Goal: Task Accomplishment & Management: Manage account settings

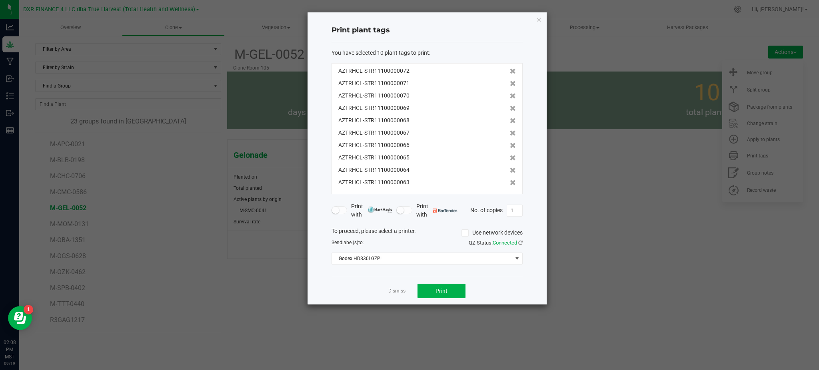
click at [357, 300] on div "Dismiss Print" at bounding box center [426, 291] width 191 height 28
click at [395, 291] on link "Dismiss" at bounding box center [396, 291] width 17 height 7
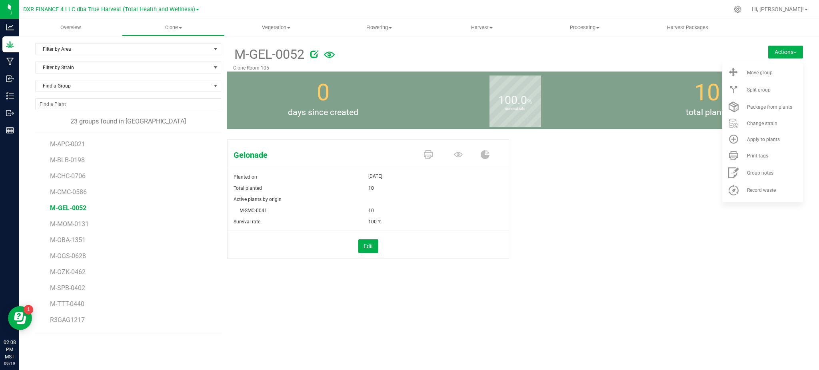
click at [371, 318] on div "M-GEL-0052 Clone Room 105 Actions Move group Split group 0" at bounding box center [515, 188] width 576 height 290
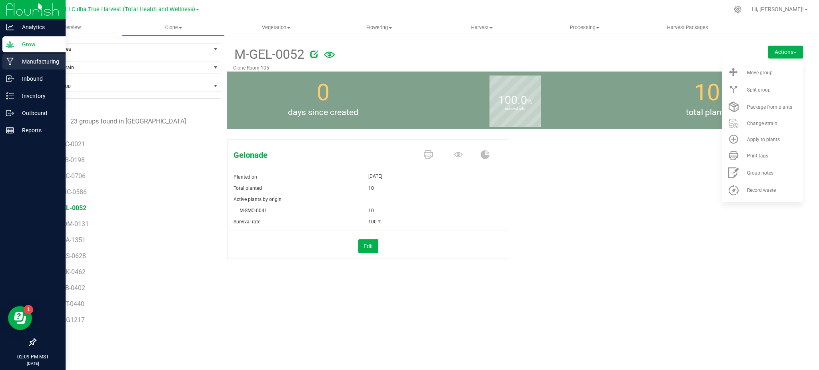
drag, startPoint x: 23, startPoint y: 61, endPoint x: 25, endPoint y: 56, distance: 5.6
click at [23, 60] on p "Manufacturing" at bounding box center [38, 62] width 48 height 10
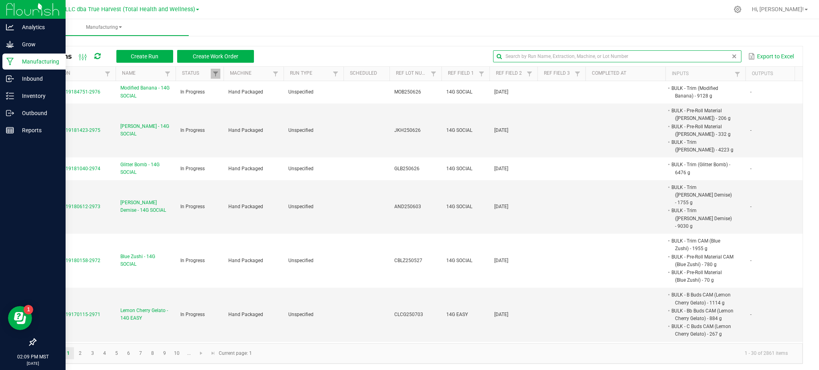
drag, startPoint x: 134, startPoint y: 82, endPoint x: 709, endPoint y: 58, distance: 574.7
click at [709, 58] on input "text" at bounding box center [617, 56] width 248 height 12
paste input "PKB250729"
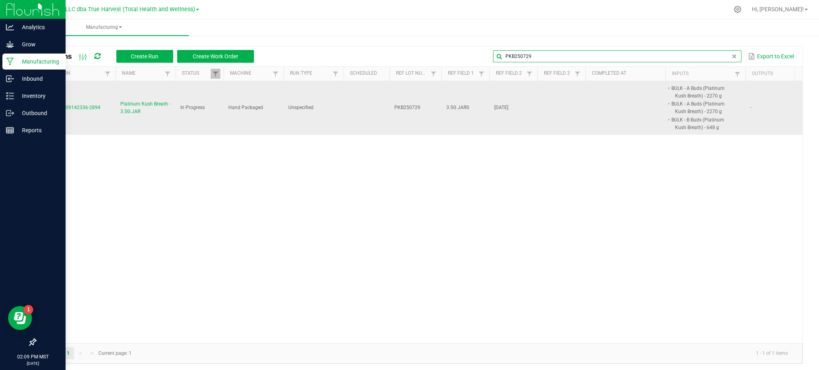
type input "PKB250729"
click at [127, 105] on span "Platinum Kush Breath - 3.5G JAR" at bounding box center [145, 107] width 50 height 15
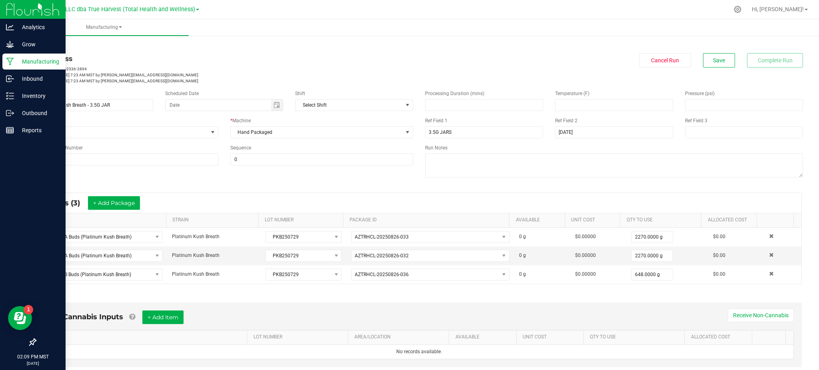
click at [235, 194] on div "* Inputs (3) + Add Package" at bounding box center [419, 203] width 765 height 20
click at [99, 175] on div "Name Platinum Kush Breath - 3.5G JAR Scheduled Date Shift Select Shift Run Type…" at bounding box center [419, 135] width 780 height 102
click at [116, 210] on button "+ Add Package" at bounding box center [114, 203] width 52 height 14
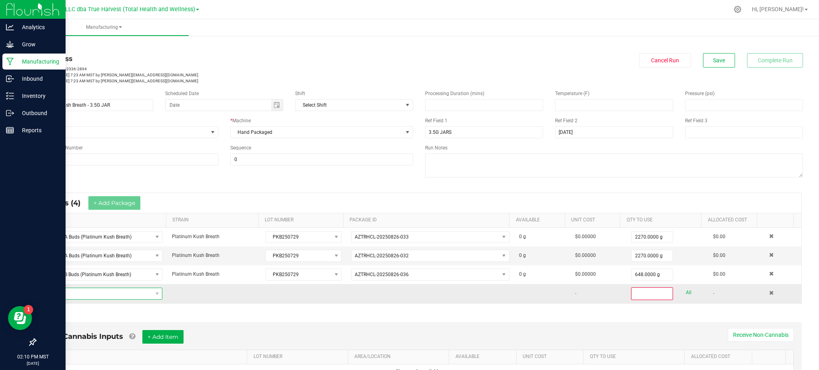
click at [78, 288] on span "NO DATA FOUND" at bounding box center [102, 294] width 121 height 12
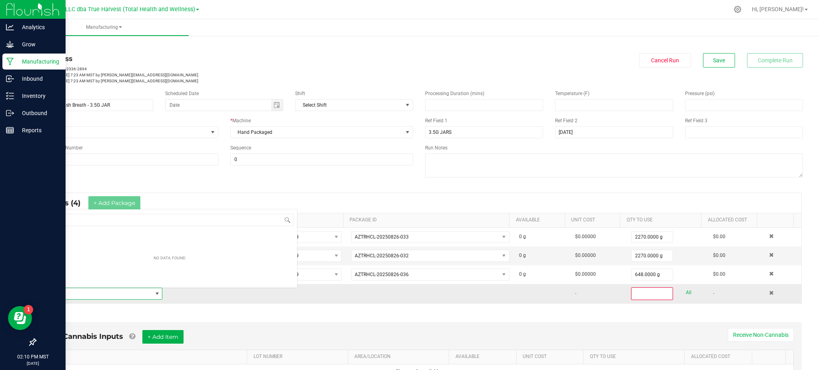
scroll to position [12, 117]
click at [82, 296] on span "NO DATA FOUND" at bounding box center [97, 293] width 110 height 11
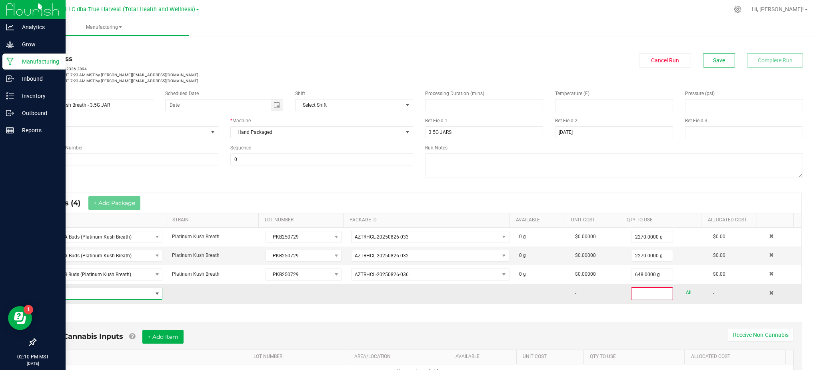
click at [95, 290] on span "NO DATA FOUND" at bounding box center [97, 293] width 110 height 11
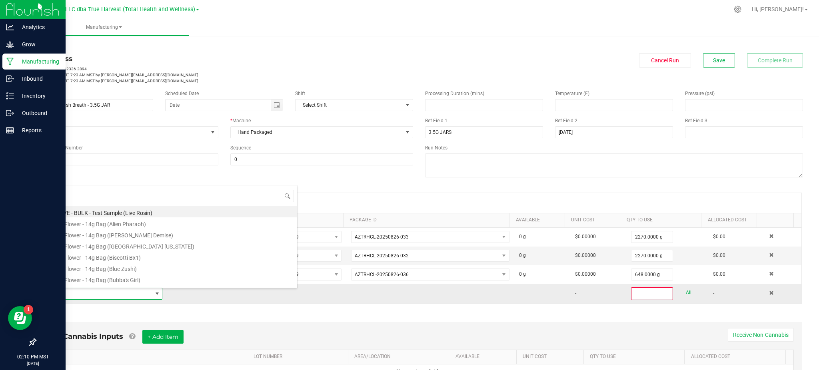
type input "BULK - A Buds (Platinum Kush Breath)"
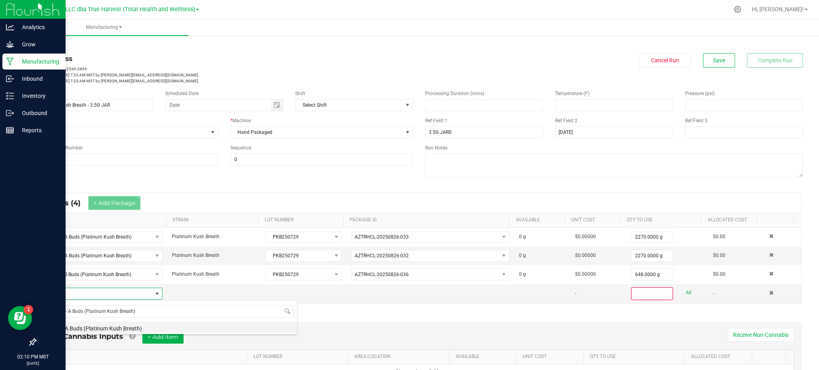
click at [95, 325] on li "BULK - A Buds (Platinum Kush Breath)" at bounding box center [169, 327] width 255 height 11
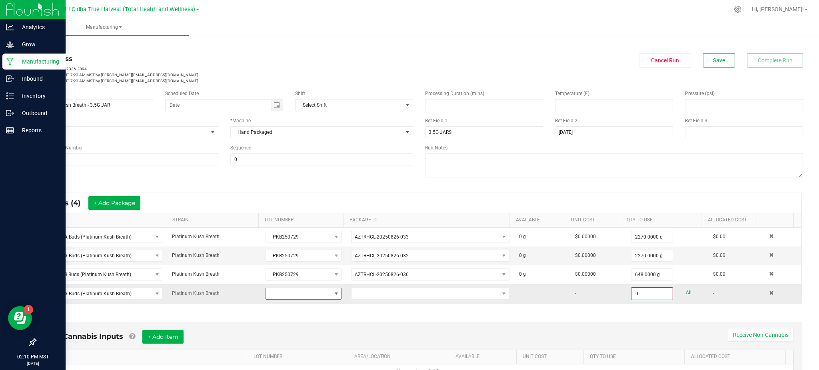
click at [297, 290] on span at bounding box center [299, 293] width 66 height 11
drag, startPoint x: 296, startPoint y: 346, endPoint x: 298, endPoint y: 341, distance: 5.9
click at [296, 345] on li "PKB250729" at bounding box center [298, 342] width 75 height 14
click at [357, 293] on span at bounding box center [425, 293] width 148 height 11
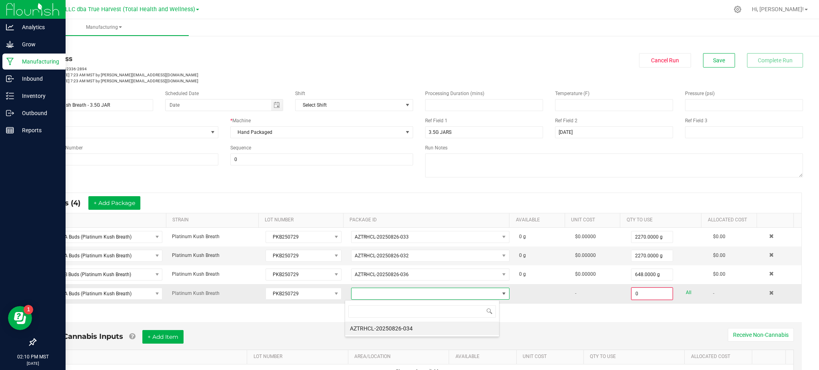
scroll to position [12, 154]
click at [380, 329] on li "AZTRHCL-20250826-034" at bounding box center [422, 329] width 154 height 14
click at [393, 310] on div "* Inputs (4) + Add Package ITEM STRAIN LOT NUMBER PACKAGE ID AVAILABLE Unit Cos…" at bounding box center [419, 249] width 780 height 126
click at [686, 289] on link "All" at bounding box center [689, 293] width 6 height 11
type input "617.0000 g"
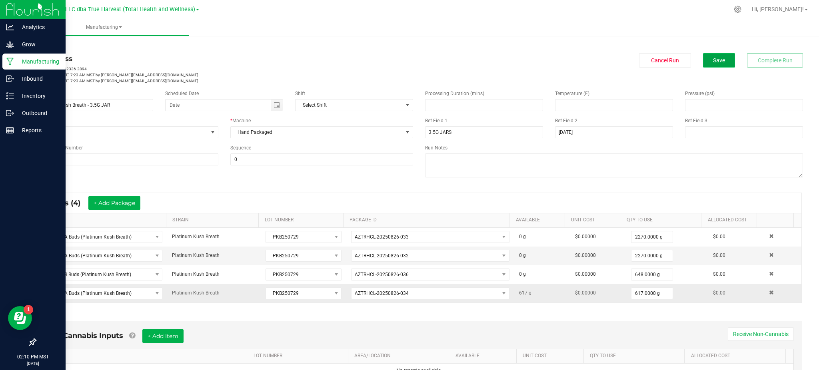
click at [713, 57] on span "Save" at bounding box center [719, 60] width 12 height 6
click at [285, 184] on div "Name Platinum Kush Breath - 3.5G JAR Scheduled Date Shift Select Shift Run Type…" at bounding box center [419, 135] width 780 height 102
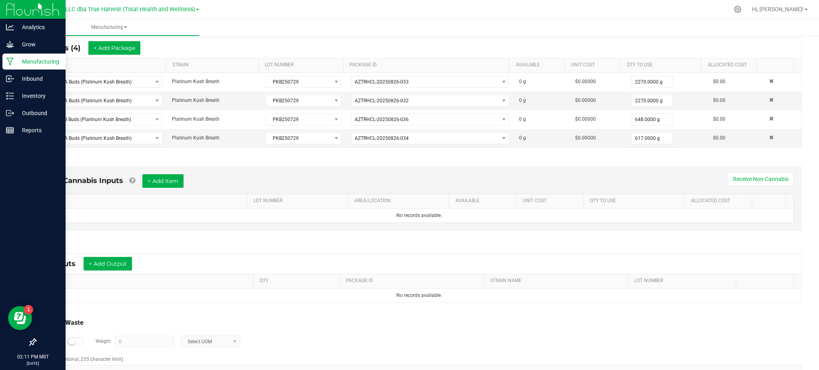
scroll to position [180, 0]
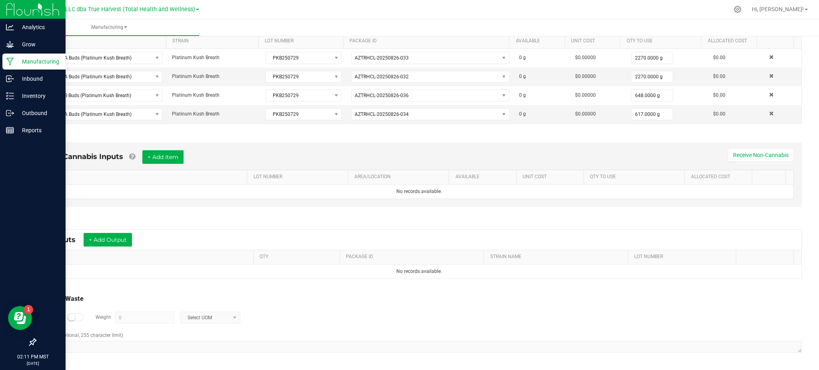
click at [142, 224] on div "* Outputs + Add Output ITEM QTY PACKAGE ID STRAIN NAME LOT NUMBER No records av…" at bounding box center [419, 254] width 780 height 64
click at [114, 236] on button "+ Add Output" at bounding box center [108, 240] width 48 height 14
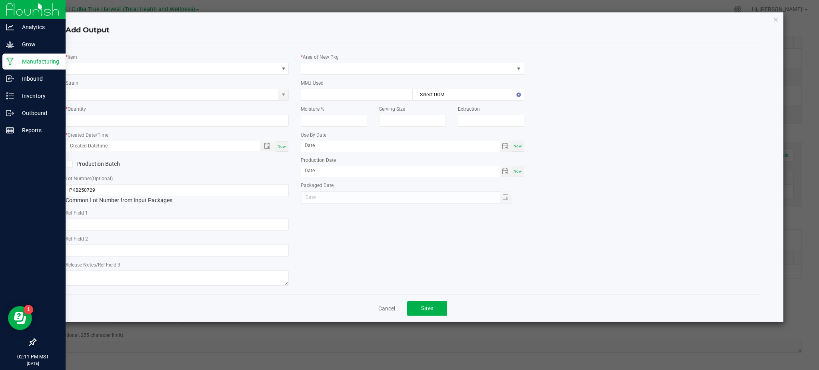
type input "[DATE]"
click at [103, 65] on span "NO DATA FOUND" at bounding box center [172, 68] width 212 height 11
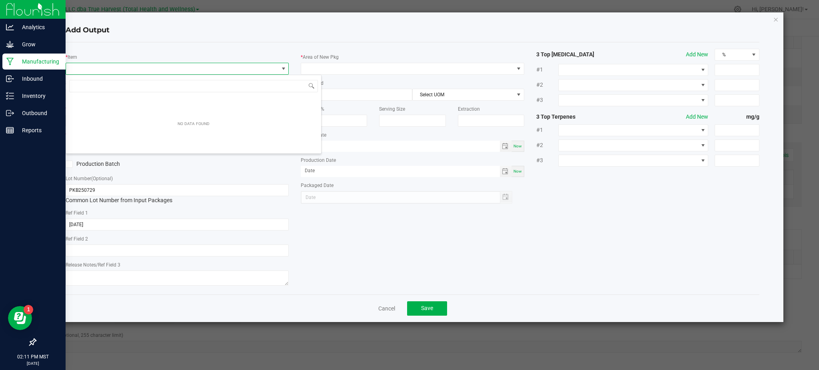
scroll to position [12, 223]
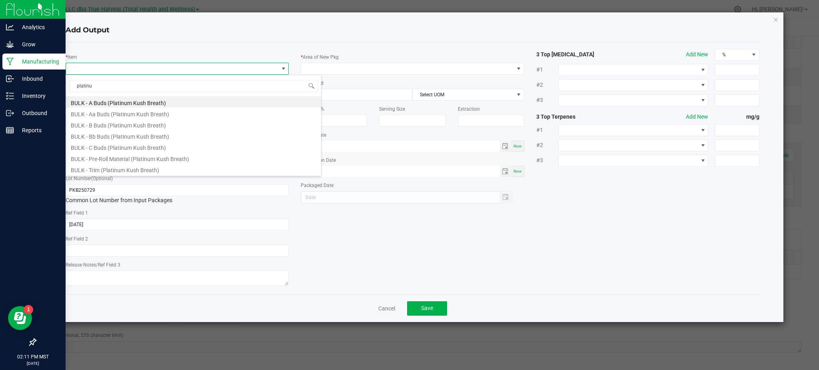
type input "platinu"
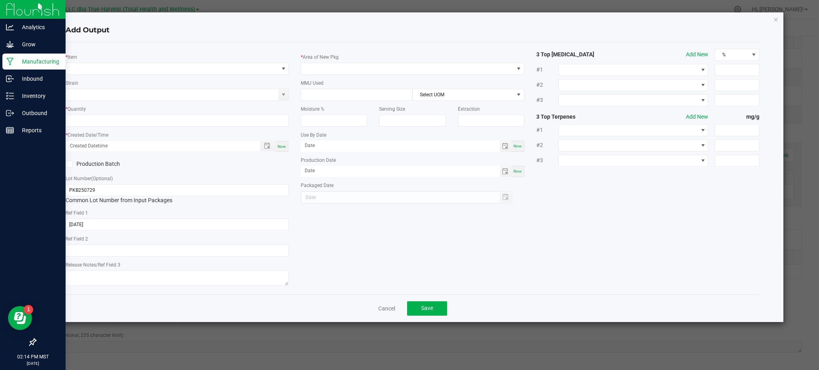
click at [363, 294] on div "* Item Strain * Quantity * Created Date/Time Now Production Batch Lot Number (O…" at bounding box center [413, 168] width 694 height 252
click at [392, 310] on link "Cancel" at bounding box center [386, 309] width 17 height 8
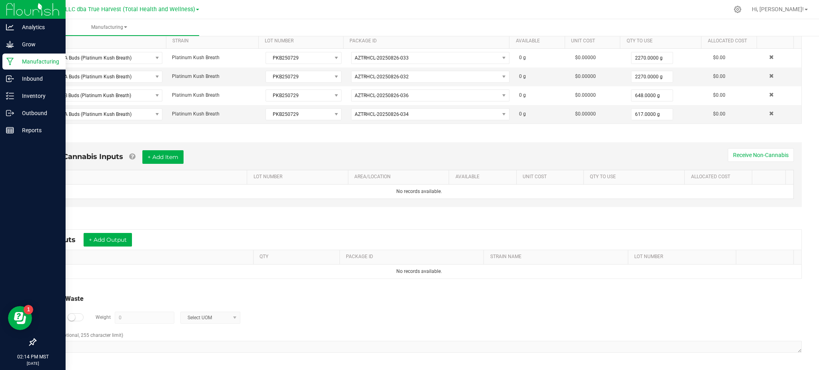
click at [246, 211] on div "Non-Cannabis Inputs + Add Item Receive Non-Cannabis ITEM LOT NUMBER AREA/LOCATI…" at bounding box center [419, 176] width 780 height 91
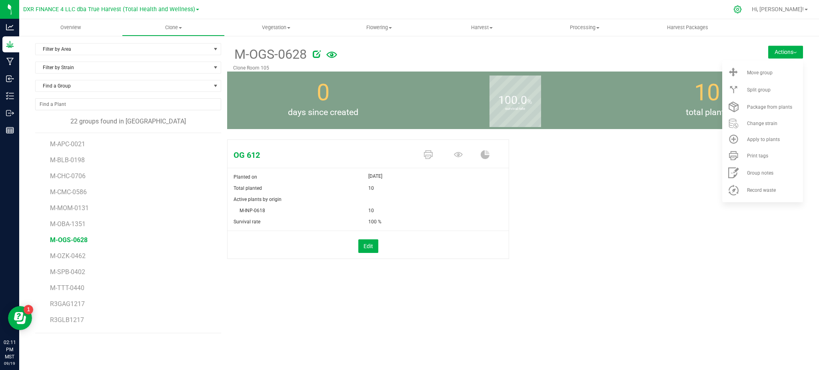
click at [742, 10] on icon at bounding box center [737, 9] width 8 height 8
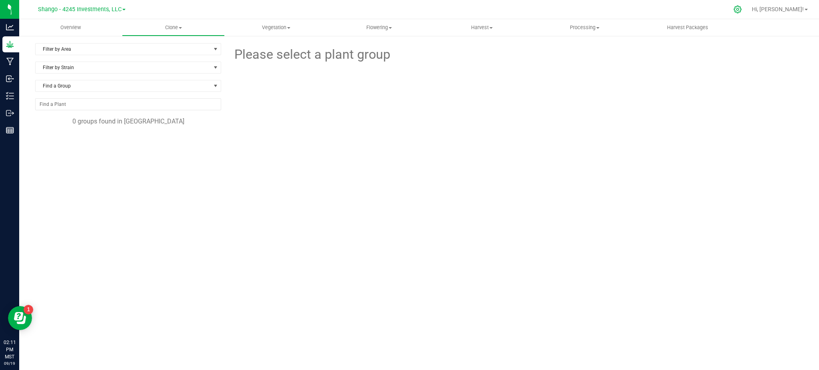
click at [743, 11] on div at bounding box center [737, 9] width 11 height 8
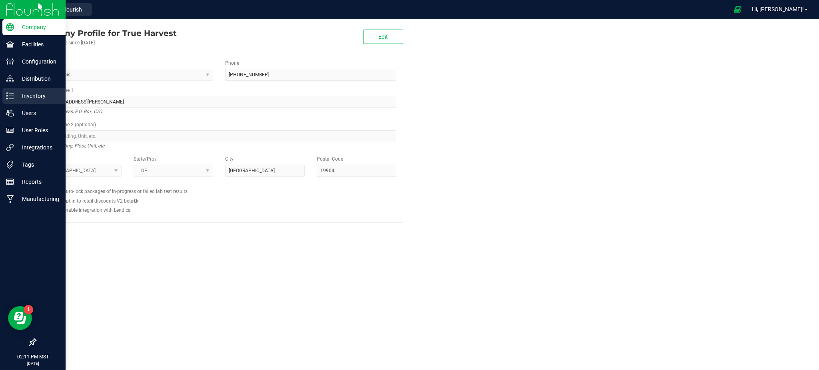
click at [38, 93] on p "Inventory" at bounding box center [38, 96] width 48 height 10
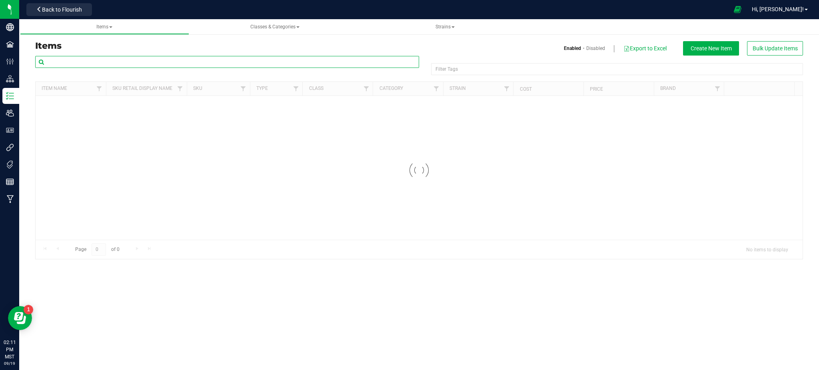
click at [130, 62] on input "text" at bounding box center [227, 62] width 384 height 12
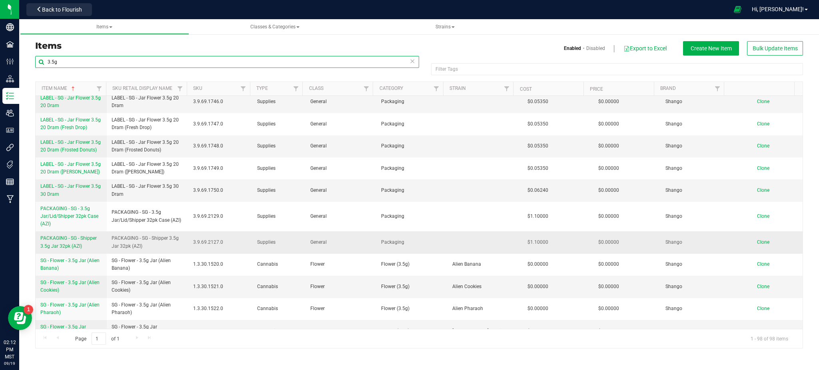
scroll to position [960, 0]
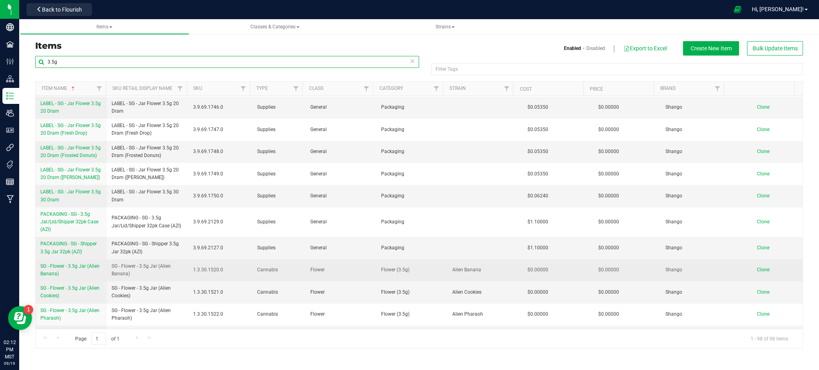
type input "3.5g"
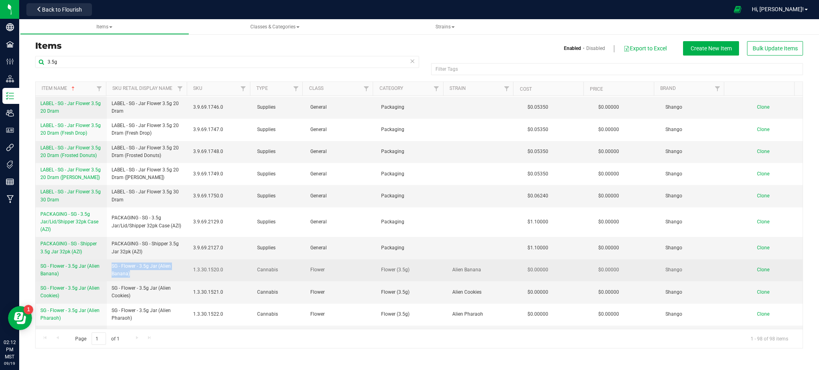
drag, startPoint x: 111, startPoint y: 261, endPoint x: 130, endPoint y: 268, distance: 19.8
click at [130, 268] on span "SG - Flower - 3.5g Jar (Alien Banana)" at bounding box center [148, 270] width 72 height 15
copy span "SG - Flower - 3.5g Jar (Alien Banana)"
click at [762, 267] on link "Clone" at bounding box center [767, 270] width 20 height 6
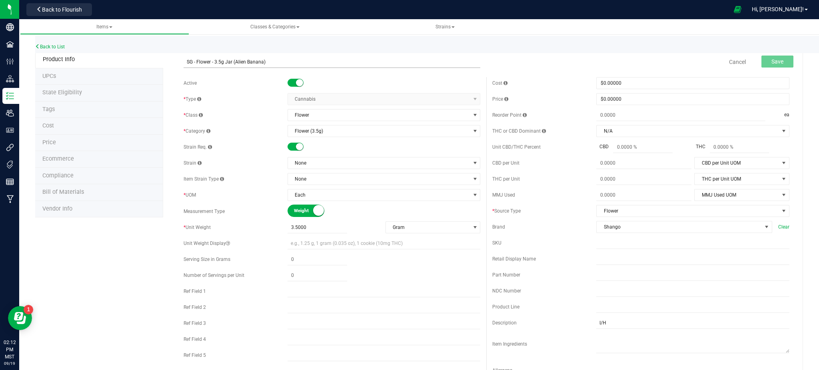
click at [186, 62] on input "SG - Flower - 3.5g Jar (Alien Banana)" at bounding box center [332, 62] width 297 height 12
drag, startPoint x: 264, startPoint y: 61, endPoint x: 239, endPoint y: 64, distance: 24.9
click at [239, 64] on input "SG - Flower - 3.5g Jar (Alien Banana)" at bounding box center [332, 62] width 297 height 12
click at [251, 60] on input "SG - Flower - 3.5g Jar (Platinmun Kush Breath)" at bounding box center [332, 62] width 297 height 12
click at [254, 61] on input "SG - Flower - 3.5g Jar (Platinmun Kush Breath)" at bounding box center [332, 62] width 297 height 12
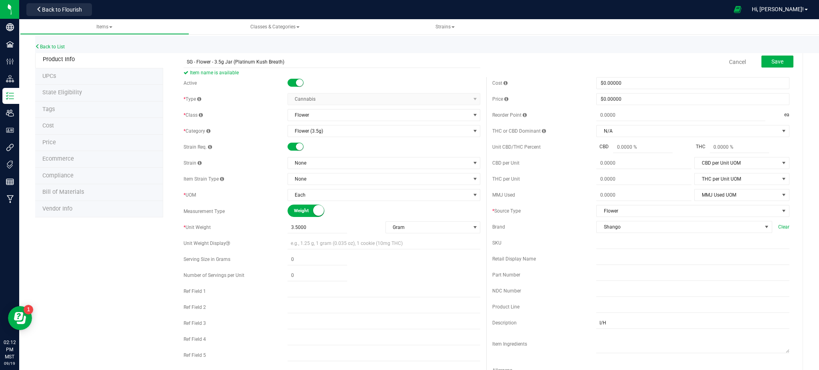
type input "SG - Flower - 3.5g Jar (Platinum Kush Breath)"
drag, startPoint x: 118, startPoint y: 264, endPoint x: 318, endPoint y: 165, distance: 223.2
click at [124, 260] on div "Product Info UPCs State Eligibility Tags Cost Price Ecommerce Compliance Bill o…" at bounding box center [419, 363] width 768 height 624
click at [323, 159] on span "None" at bounding box center [379, 163] width 182 height 11
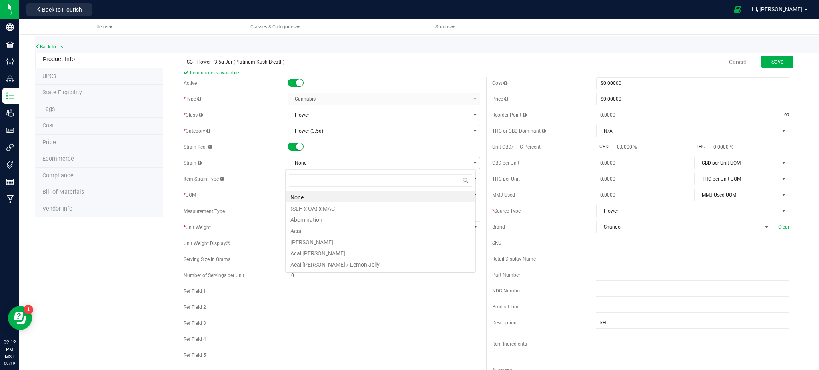
scroll to position [12, 191]
type input "platin"
click at [322, 192] on li "Platinum Kush Breath" at bounding box center [381, 196] width 190 height 11
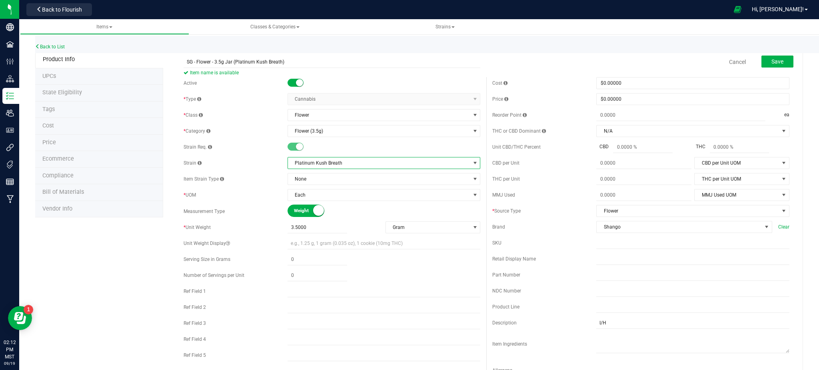
drag, startPoint x: 0, startPoint y: 291, endPoint x: 188, endPoint y: 281, distance: 188.2
click at [5, 289] on div at bounding box center [9, 264] width 19 height 112
click at [142, 278] on div "Product Info UPCs State Eligibility Tags Cost Price Ecommerce Compliance Bill o…" at bounding box center [419, 363] width 768 height 624
click at [761, 60] on button "Save" at bounding box center [777, 62] width 32 height 12
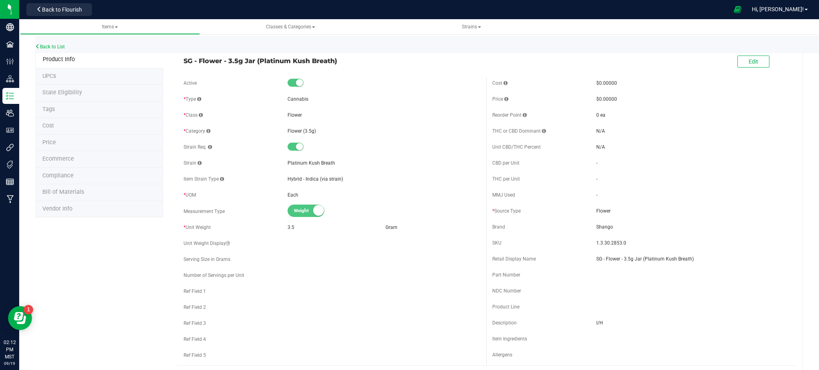
click at [62, 160] on span "Ecommerce" at bounding box center [58, 159] width 32 height 7
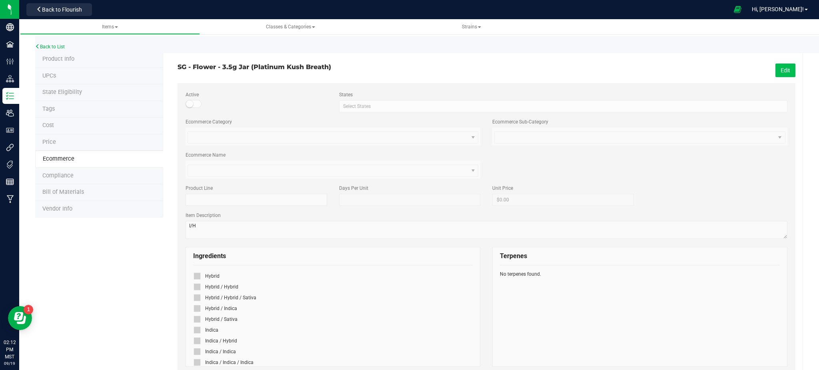
click at [775, 68] on button "Edit" at bounding box center [785, 71] width 20 height 14
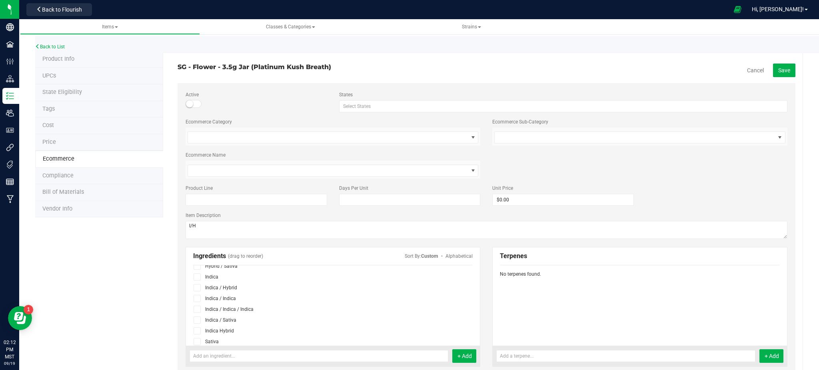
click at [195, 331] on icon at bounding box center [197, 331] width 5 height 0
click at [0, 0] on input "checkbox" at bounding box center [0, 0] width 0 height 0
click at [778, 67] on span "Save" at bounding box center [784, 70] width 12 height 6
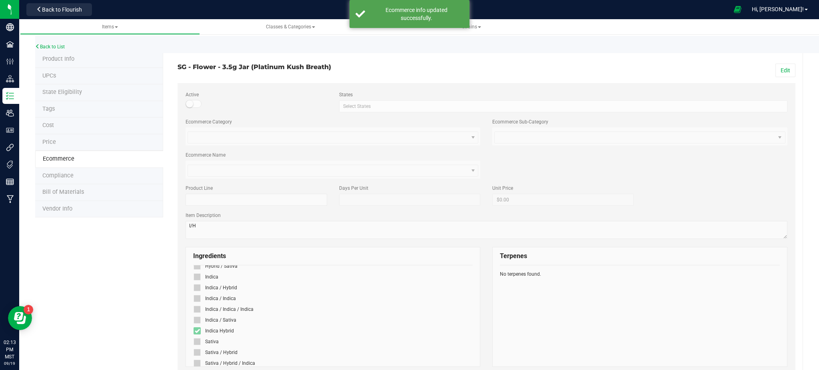
drag, startPoint x: 401, startPoint y: 14, endPoint x: 341, endPoint y: 11, distance: 60.4
click at [397, 14] on div "Ecommerce info updated successfully." at bounding box center [416, 14] width 94 height 16
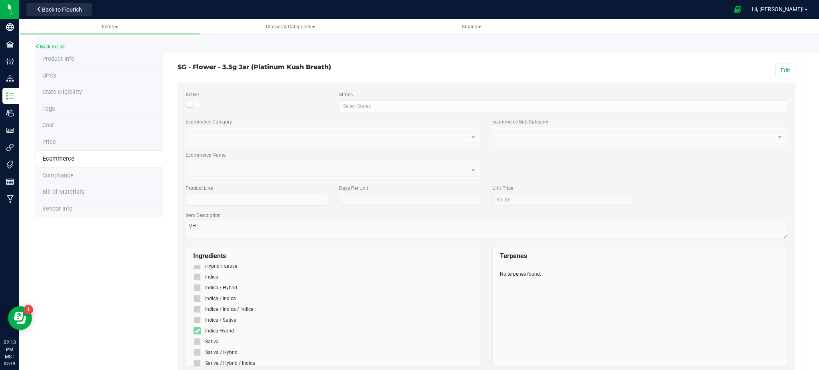
click at [56, 59] on span "Product Info" at bounding box center [58, 59] width 32 height 7
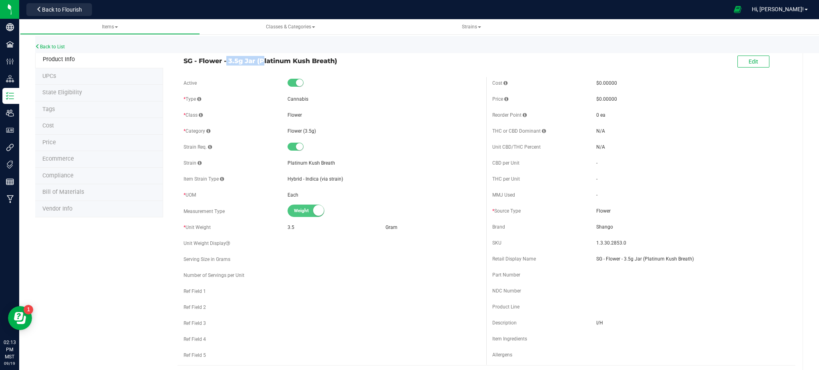
drag, startPoint x: 180, startPoint y: 62, endPoint x: 224, endPoint y: 62, distance: 43.6
click at [224, 62] on div "SG - Flower - 3.5g Jar (Platinum Kush Breath)" at bounding box center [332, 59] width 309 height 14
click at [55, 44] on link "Back to List" at bounding box center [50, 47] width 30 height 6
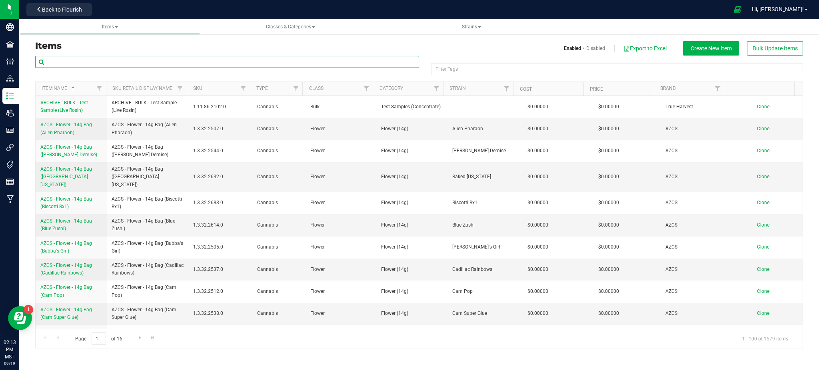
click at [131, 61] on input "text" at bounding box center [227, 62] width 384 height 12
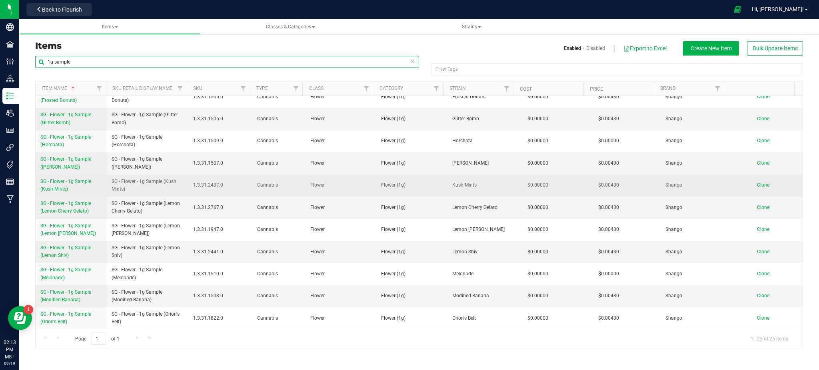
scroll to position [213, 0]
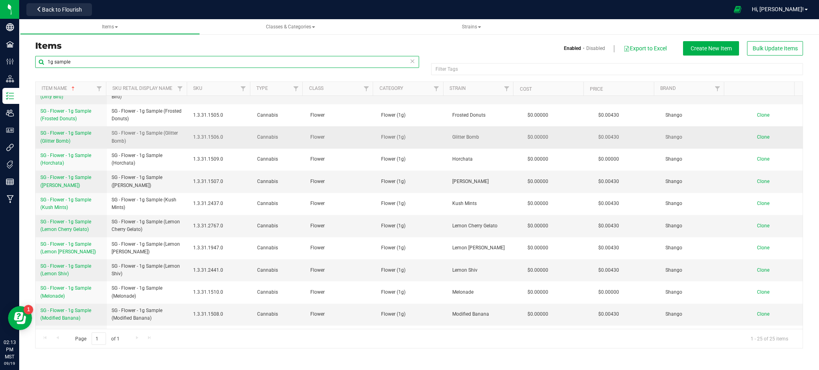
type input "1g sample"
drag, startPoint x: 110, startPoint y: 135, endPoint x: 155, endPoint y: 141, distance: 45.6
click at [155, 141] on td "SG - Flower - 1g Sample (Glitter Bomb)" at bounding box center [148, 137] width 82 height 22
copy span "SG - Flower - 1g Sample (Glitter Bomb)"
click at [757, 139] on span "Clone" at bounding box center [763, 137] width 12 height 6
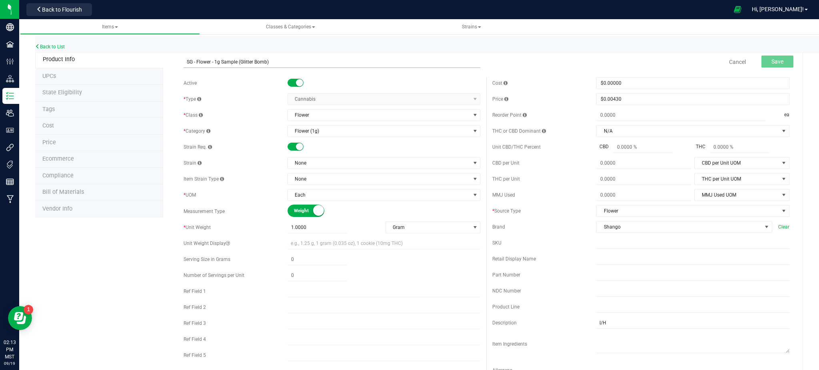
drag, startPoint x: 280, startPoint y: 61, endPoint x: 249, endPoint y: 58, distance: 31.3
click at [249, 58] on input "SG - Flower - 1g Sample (Glitter Bomb)" at bounding box center [332, 62] width 297 height 12
click at [251, 58] on input "SG - Flower - 1g Sample (Platinum Kush Breath)" at bounding box center [332, 62] width 297 height 12
click at [185, 61] on input "SG - Flower - 1g Sample (Platinum Kush Breath)" at bounding box center [332, 62] width 297 height 12
type input "SG - Flower - 1g Sample (Platinum Kush Breath)"
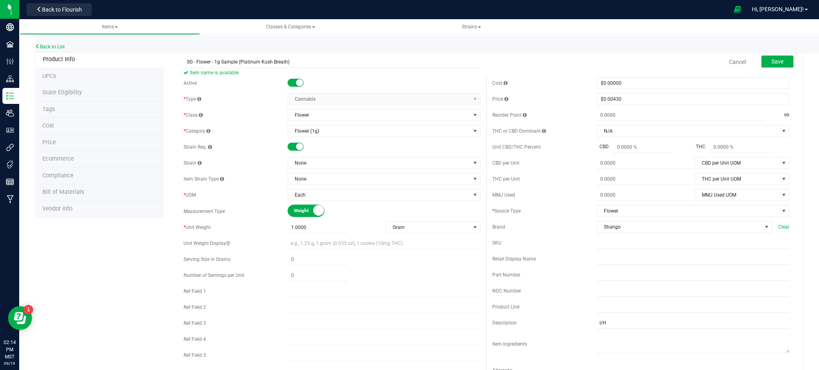
click at [327, 152] on div "Strain Req." at bounding box center [332, 147] width 297 height 12
click at [327, 160] on span "None" at bounding box center [379, 163] width 182 height 11
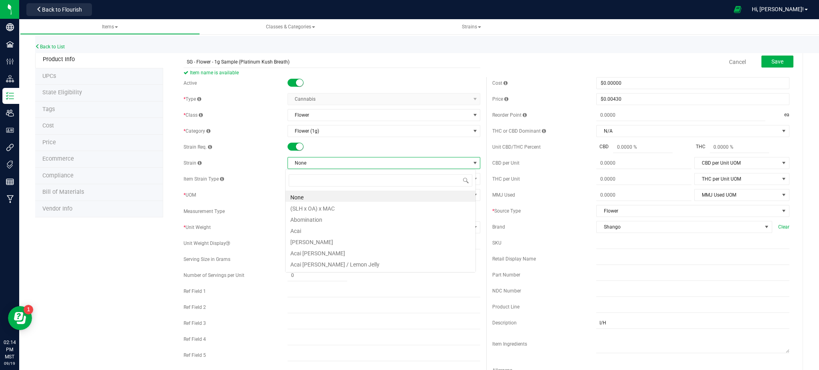
scroll to position [12, 191]
type input "platin"
drag, startPoint x: 338, startPoint y: 196, endPoint x: 152, endPoint y: 268, distance: 199.8
click at [337, 196] on li "Platinum Kush Breath" at bounding box center [381, 196] width 190 height 11
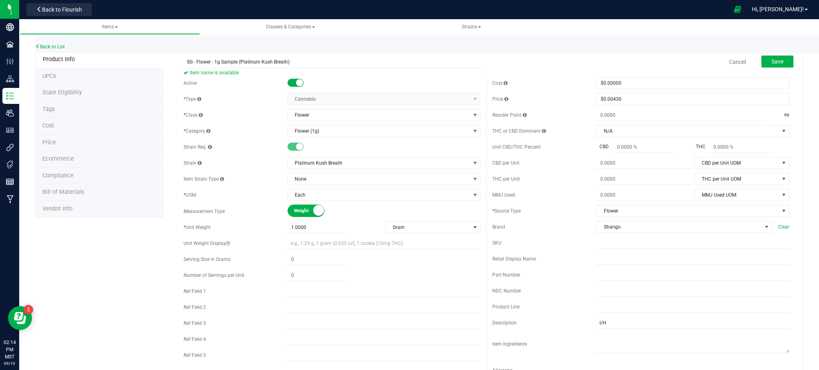
drag, startPoint x: 103, startPoint y: 301, endPoint x: 114, endPoint y: 291, distance: 14.4
click at [105, 300] on div "Product Info UPCs State Eligibility Tags Cost Price Ecommerce Compliance Bill o…" at bounding box center [419, 363] width 768 height 624
click at [188, 60] on input "SG - Flower - 1g Sample (Platinum Kush Breath)" at bounding box center [332, 62] width 297 height 12
click at [186, 59] on input "SG - Flower - 1g Sample (Platinum Kush Breath)" at bounding box center [332, 62] width 297 height 12
click at [623, 323] on input "I/H" at bounding box center [692, 323] width 193 height 12
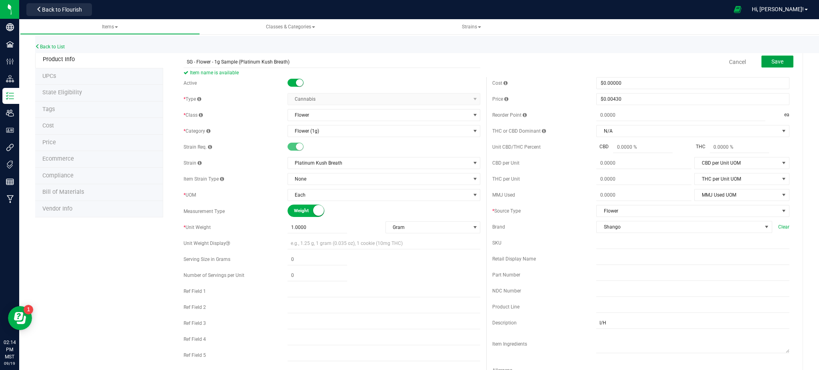
click at [771, 62] on span "Save" at bounding box center [777, 61] width 12 height 6
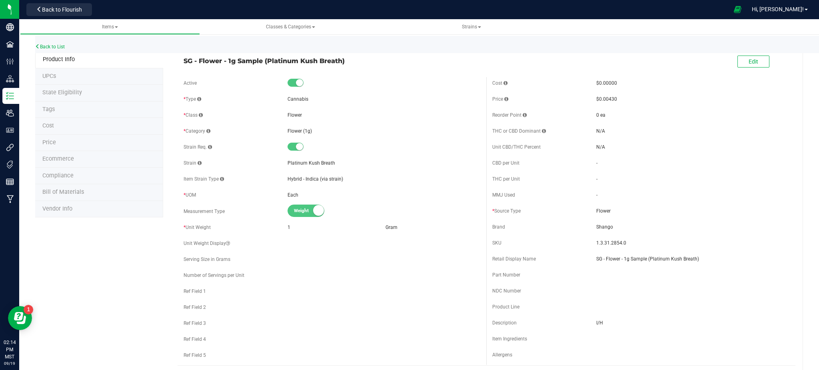
click at [54, 154] on li "Ecommerce" at bounding box center [99, 159] width 128 height 17
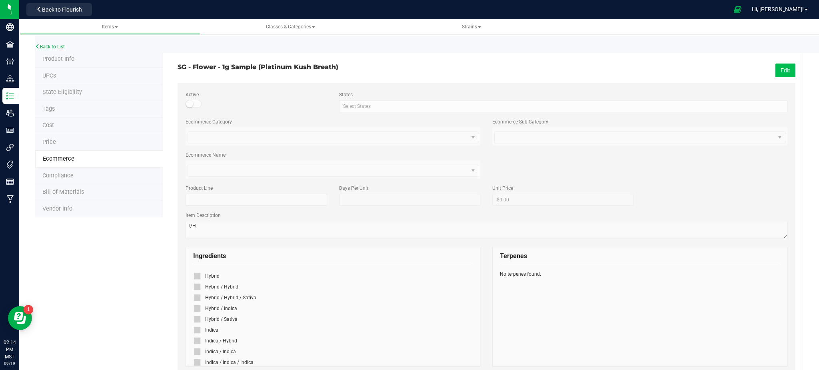
click at [777, 70] on button "Edit" at bounding box center [785, 71] width 20 height 14
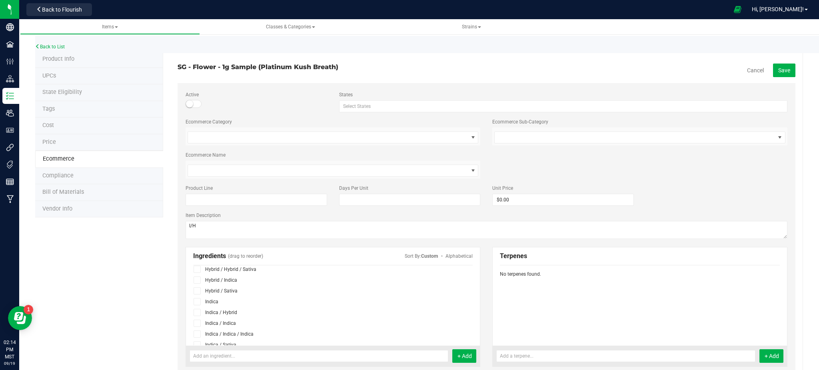
scroll to position [53, 0]
click at [195, 331] on icon at bounding box center [197, 331] width 5 height 0
click at [0, 0] on input "checkbox" at bounding box center [0, 0] width 0 height 0
click at [781, 69] on span "Save" at bounding box center [784, 70] width 12 height 6
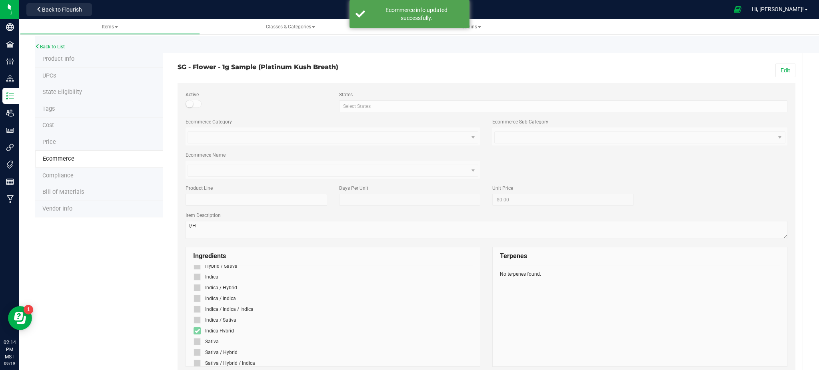
click at [56, 39] on div "Back to List" at bounding box center [444, 44] width 819 height 17
click at [54, 42] on div "Back to List" at bounding box center [444, 44] width 819 height 17
click at [52, 46] on link "Back to List" at bounding box center [50, 47] width 30 height 6
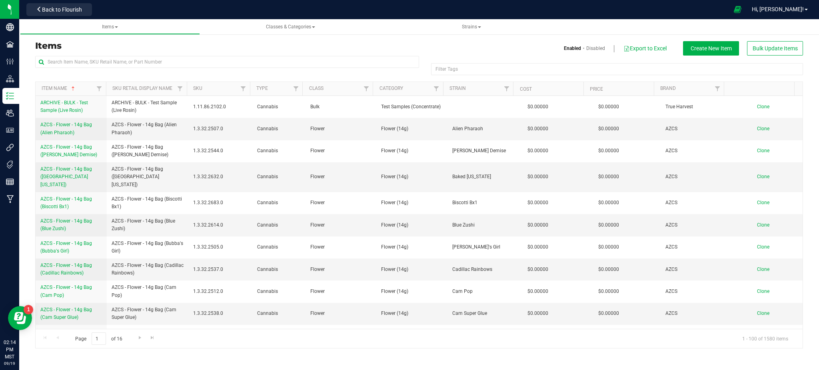
click at [436, 54] on div "Enabled Disabled Export to Excel Create New Item Bulk Update Items" at bounding box center [614, 48] width 390 height 14
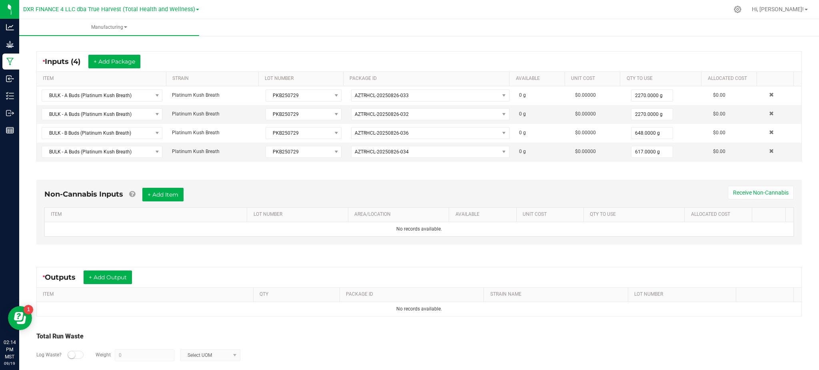
scroll to position [180, 0]
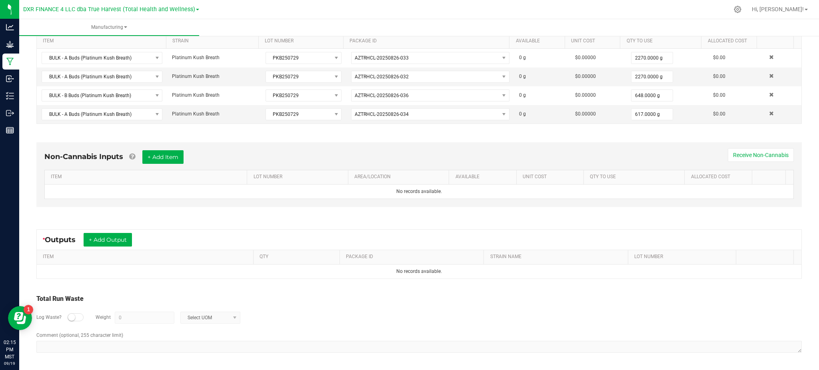
click at [142, 214] on div "Non-Cannabis Inputs + Add Item Receive Non-Cannabis ITEM LOT NUMBER AREA/LOCATI…" at bounding box center [419, 176] width 780 height 91
click at [94, 240] on button "+ Add Output" at bounding box center [108, 240] width 48 height 14
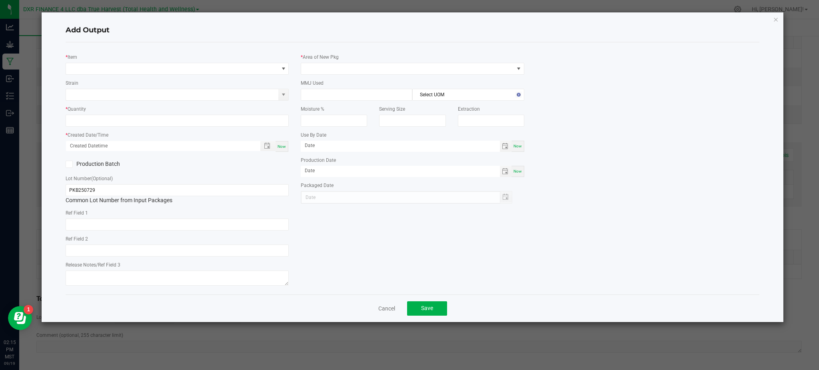
type input "[DATE]"
click at [633, 253] on div "* Item Strain * Quantity * Created Date/Time Now Production Batch Lot Number (O…" at bounding box center [413, 169] width 706 height 240
click at [605, 243] on div "* Item Strain * Quantity * Created Date/Time Now Production Batch Lot Number (O…" at bounding box center [413, 169] width 706 height 240
click at [94, 68] on span "NO DATA FOUND" at bounding box center [172, 68] width 212 height 11
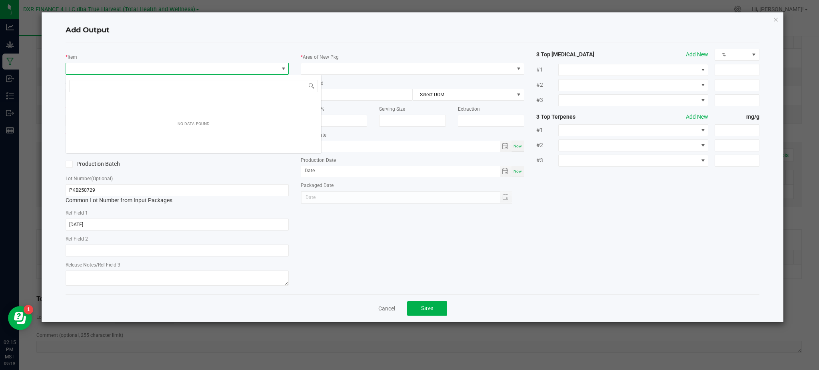
scroll to position [12, 223]
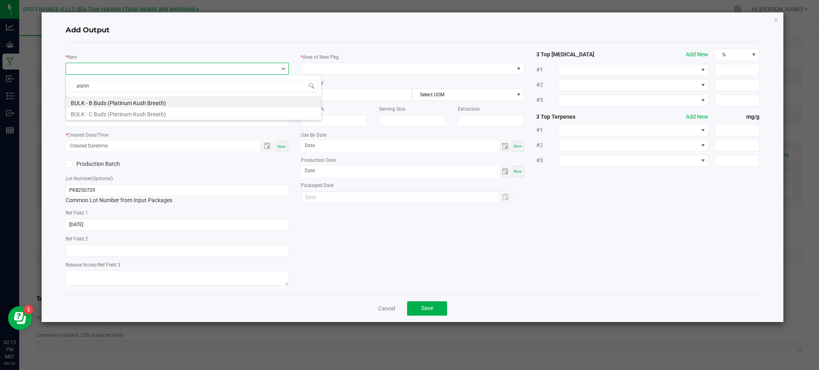
type input "plati"
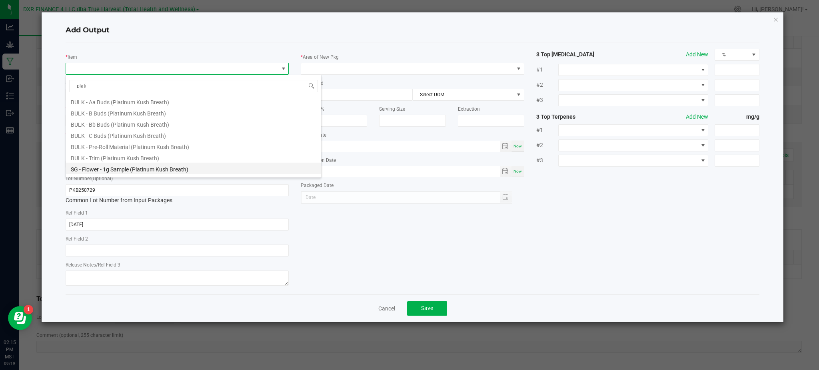
scroll to position [20, 0]
click at [148, 172] on li "SG - Flower - 3.5g Jar (Platinum Kush Breath)" at bounding box center [193, 171] width 255 height 11
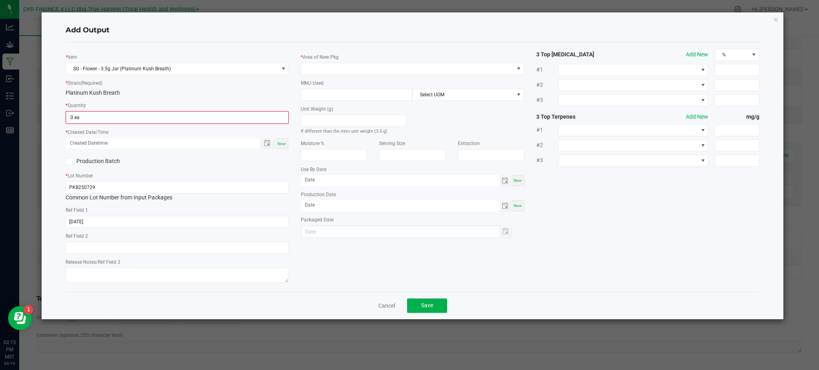
click at [175, 104] on div "* Quantity 0 ea" at bounding box center [177, 112] width 223 height 23
click at [147, 114] on input "0" at bounding box center [177, 117] width 222 height 11
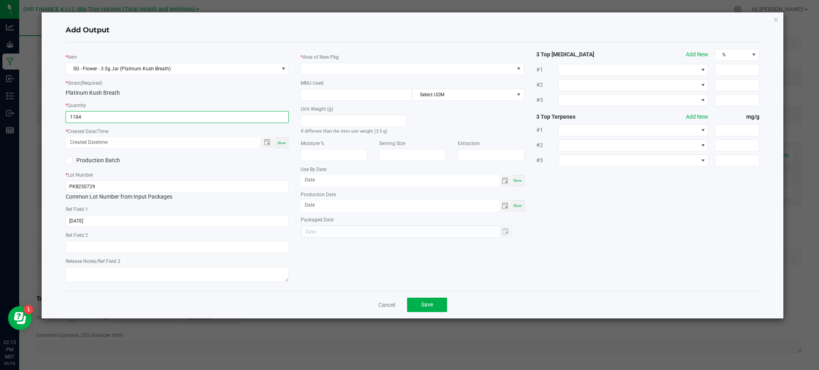
type input "1184 ea"
click at [215, 162] on div "Production Batch" at bounding box center [177, 161] width 235 height 12
click at [263, 144] on span "Toggle popup" at bounding box center [267, 142] width 14 height 6
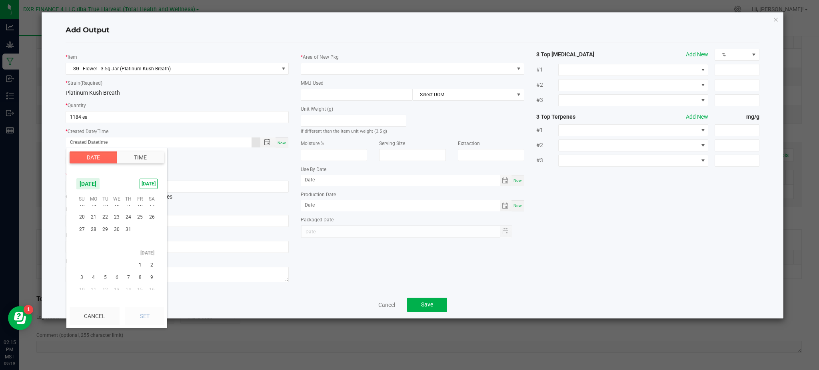
scroll to position [129543, 0]
click at [106, 248] on span "29" at bounding box center [105, 248] width 12 height 12
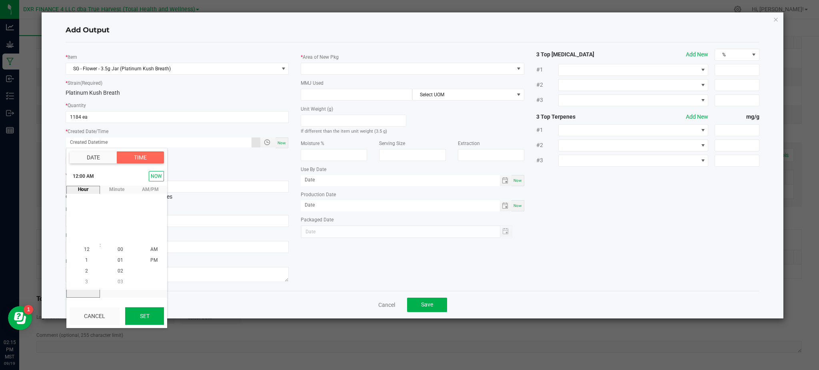
click at [151, 321] on button "Set" at bounding box center [144, 316] width 39 height 18
type input "07/29/2025 12:00 AM"
type input "07/29/2025"
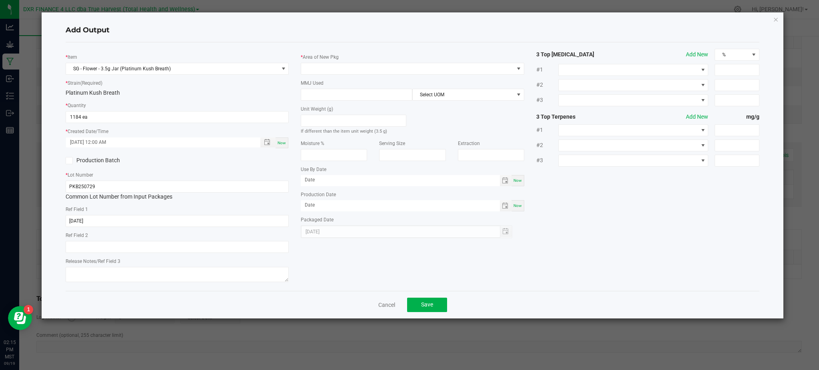
drag, startPoint x: 320, startPoint y: 279, endPoint x: 162, endPoint y: 234, distance: 164.2
click at [321, 279] on div "* Item SG - Flower - 3.5g Jar (Platinum Kush Breath) * Strain (Required) Platin…" at bounding box center [413, 167] width 706 height 236
click at [356, 61] on div "* Area of New Pkg" at bounding box center [412, 64] width 223 height 22
click at [353, 66] on span at bounding box center [407, 68] width 212 height 11
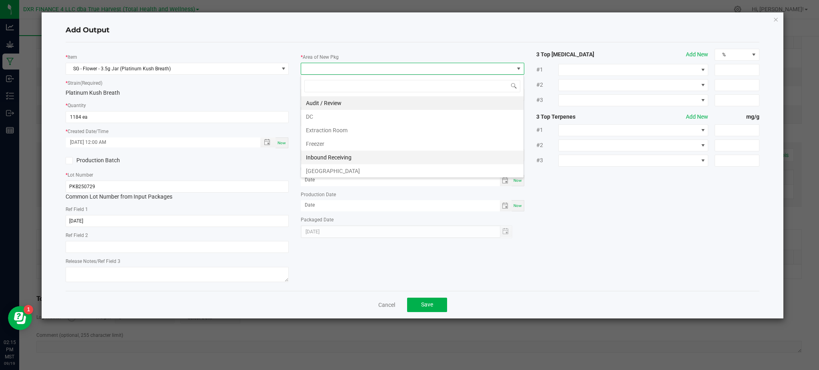
scroll to position [53, 0]
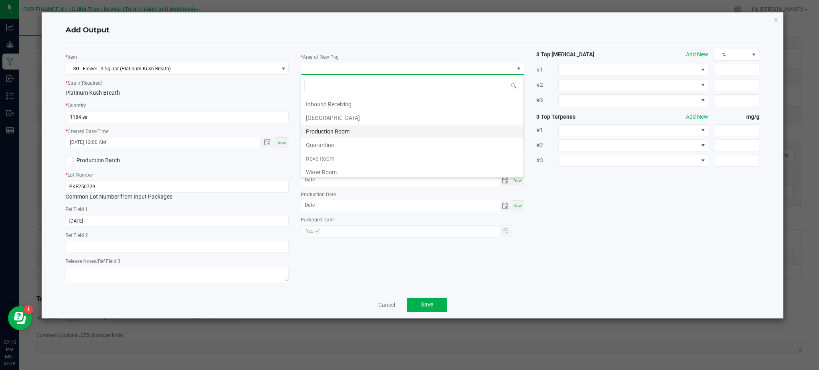
click at [331, 133] on li "Production Room" at bounding box center [412, 132] width 222 height 14
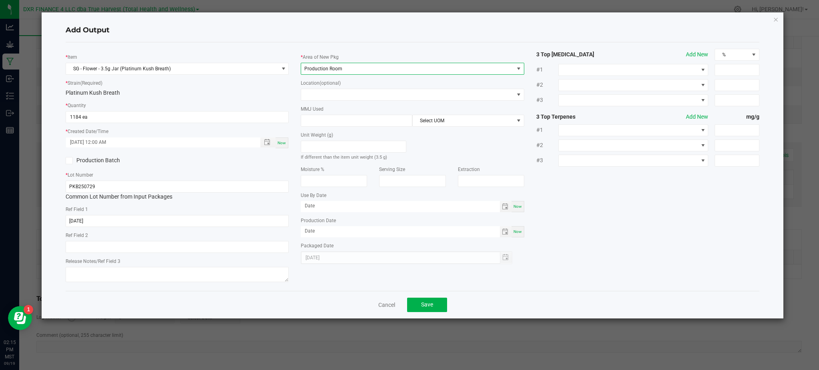
drag, startPoint x: 642, startPoint y: 204, endPoint x: 637, endPoint y: 200, distance: 6.3
click at [640, 202] on div "* Item SG - Flower - 3.5g Jar (Platinum Kush Breath) * Strain (Required) Platin…" at bounding box center [413, 167] width 706 height 236
click at [337, 122] on input at bounding box center [356, 120] width 111 height 11
type input "3.5"
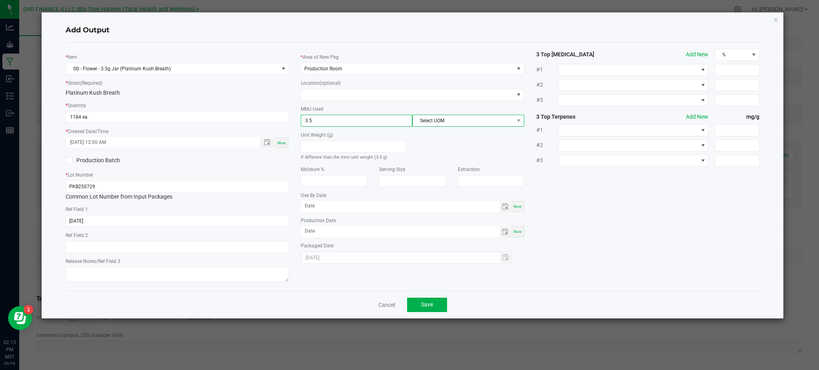
click at [478, 122] on span "Select UOM" at bounding box center [463, 120] width 101 height 11
click at [461, 170] on li "Gram" at bounding box center [468, 169] width 111 height 14
click at [593, 201] on div "* Item SG - Flower - 3.5g Jar (Platinum Kush Breath) * Strain (Required) Platin…" at bounding box center [413, 167] width 706 height 236
click at [560, 210] on div "* Item SG - Flower - 3.5g Jar (Platinum Kush Breath) * Strain (Required) Platin…" at bounding box center [413, 167] width 706 height 236
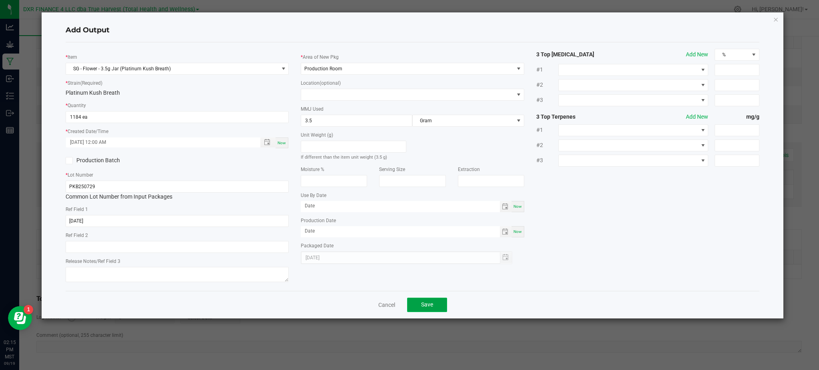
click at [429, 302] on button "Save" at bounding box center [427, 305] width 40 height 14
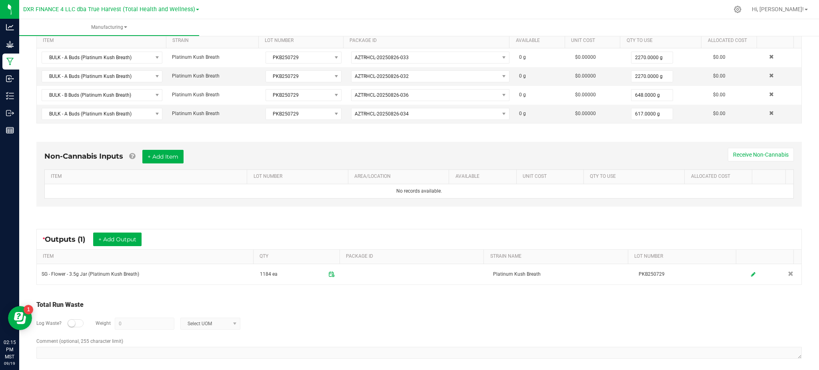
drag, startPoint x: 388, startPoint y: 312, endPoint x: 385, endPoint y: 304, distance: 8.8
click at [387, 306] on div "Total Run Waste Log Waste? Weight 0 Select UOM" at bounding box center [418, 319] width 765 height 38
click at [190, 221] on div "Non-Cannabis Inputs + Add Item Receive Non-Cannabis ITEM LOT NUMBER AREA/LOCATI…" at bounding box center [419, 176] width 780 height 91
click at [97, 230] on div "* Outputs (1) + Add Output" at bounding box center [419, 240] width 765 height 20
click at [105, 235] on button "+ Add Output" at bounding box center [117, 240] width 48 height 14
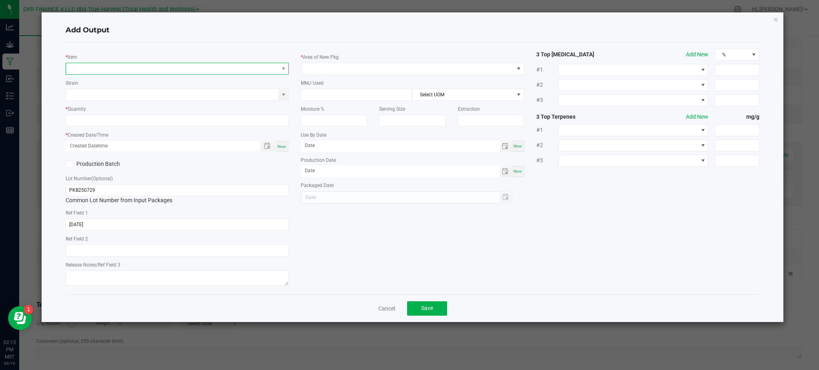
click at [109, 66] on span "NO DATA FOUND" at bounding box center [172, 68] width 212 height 11
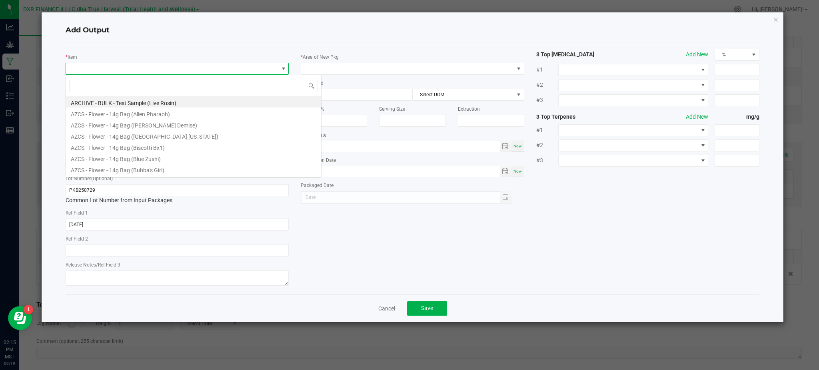
scroll to position [12, 223]
type input "platin"
click at [123, 125] on li "BULK - B Buds (Platinum Kush Breath)" at bounding box center [193, 124] width 255 height 11
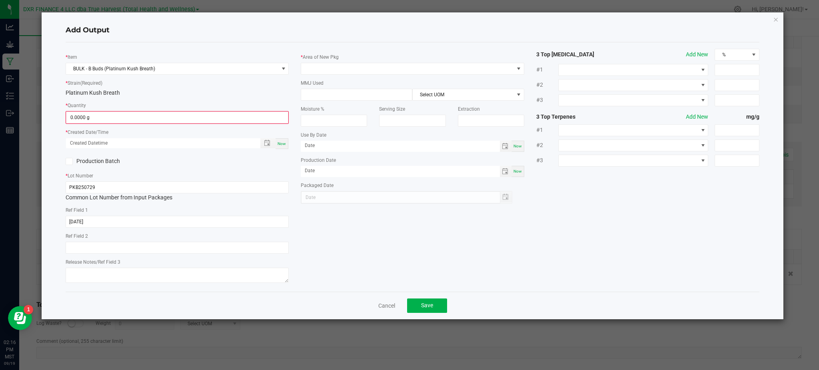
click at [120, 86] on div "* Strain (Required) Platinum Kush Breath" at bounding box center [177, 88] width 223 height 18
click at [113, 116] on input "0" at bounding box center [177, 117] width 222 height 11
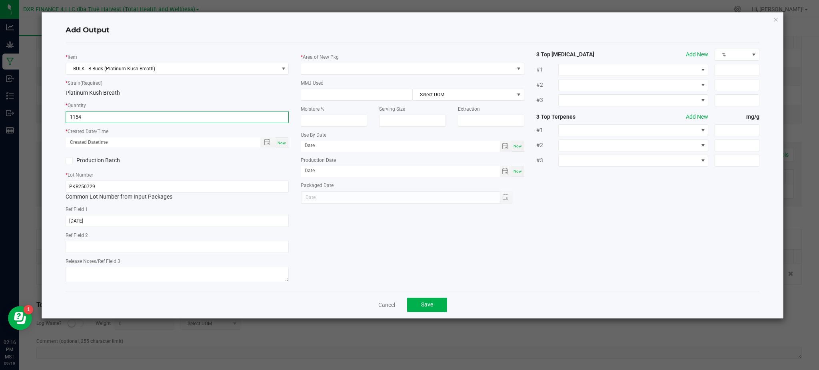
type input "1154.0000 g"
click at [186, 172] on div "* Lot Number PKB250729 Common Lot Number from Input Packages" at bounding box center [177, 186] width 223 height 30
click at [264, 139] on span "Toggle popup" at bounding box center [268, 143] width 16 height 10
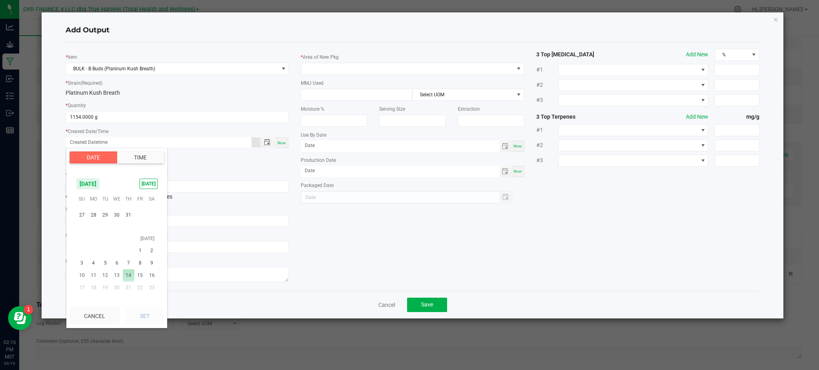
scroll to position [129543, 0]
click at [103, 248] on span "29" at bounding box center [105, 248] width 12 height 12
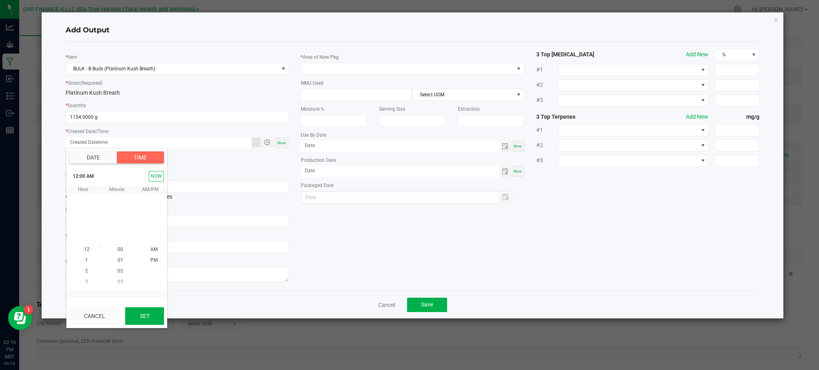
scroll to position [129531, 0]
click at [146, 321] on button "Set" at bounding box center [144, 316] width 39 height 18
type input "07/29/2025 12:00 AM"
type input "07/29/2025"
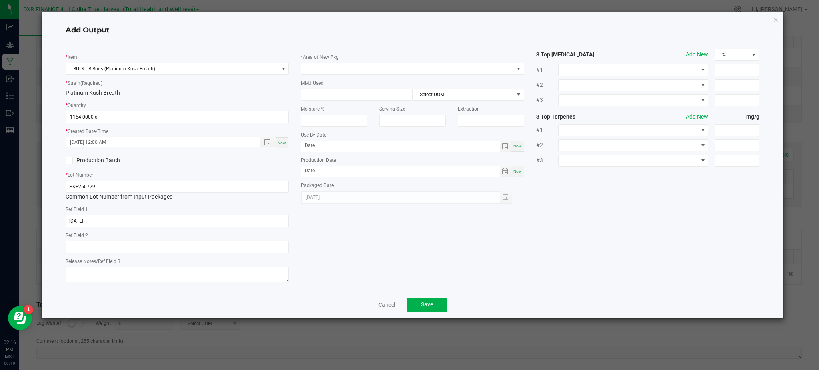
click at [320, 256] on div "* Item BULK - B Buds (Platinum Kush Breath) * Strain (Required) Platinum Kush B…" at bounding box center [413, 167] width 706 height 236
click at [330, 57] on label "Area of New Pkg" at bounding box center [321, 57] width 36 height 7
click at [326, 68] on span at bounding box center [407, 68] width 212 height 11
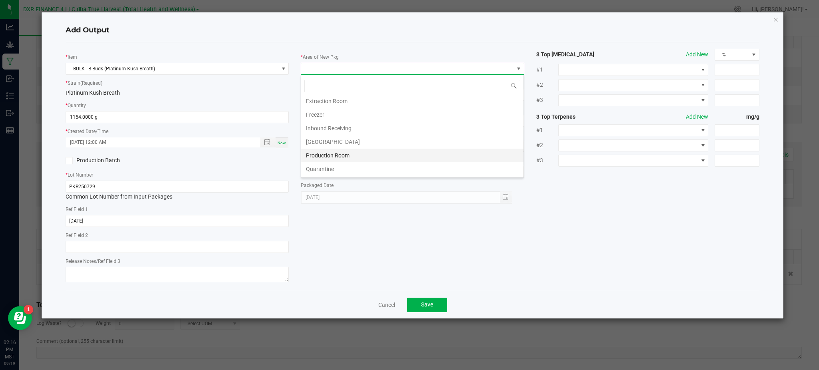
scroll to position [56, 0]
click at [341, 131] on li "Production Room" at bounding box center [412, 129] width 222 height 14
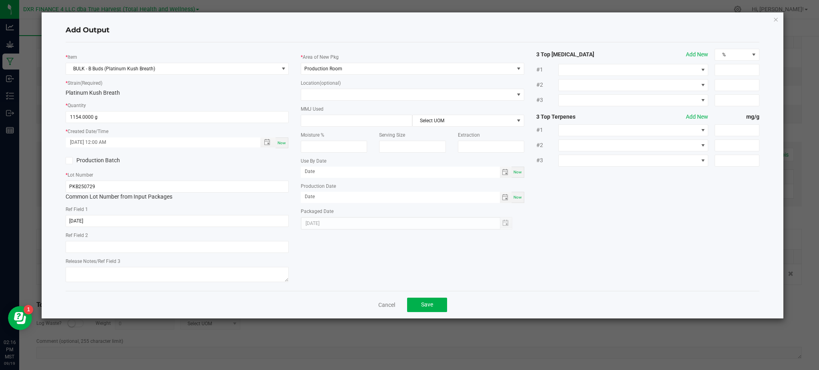
click at [732, 237] on div "* Item BULK - B Buds (Platinum Kush Breath) * Strain (Required) Platinum Kush B…" at bounding box center [413, 167] width 706 height 236
click at [419, 307] on button "Save" at bounding box center [427, 305] width 40 height 14
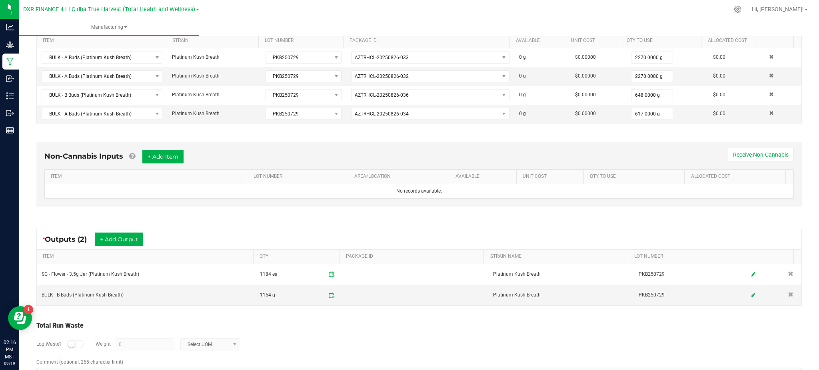
click at [412, 334] on div "Log Waste? Weight 0 Select UOM" at bounding box center [418, 345] width 765 height 28
click at [118, 236] on button "+ Add Output" at bounding box center [119, 240] width 48 height 14
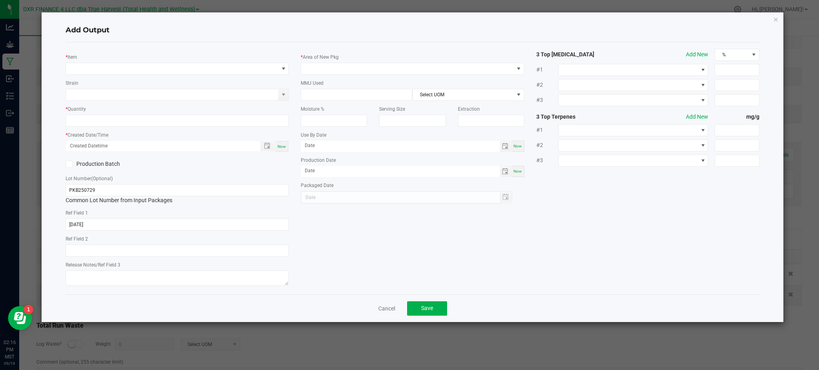
click at [130, 76] on div "* Item Strain * Quantity * Created Date/Time Now Production Batch Lot Number (O…" at bounding box center [177, 169] width 235 height 240
click at [131, 73] on span "NO DATA FOUND" at bounding box center [172, 68] width 212 height 11
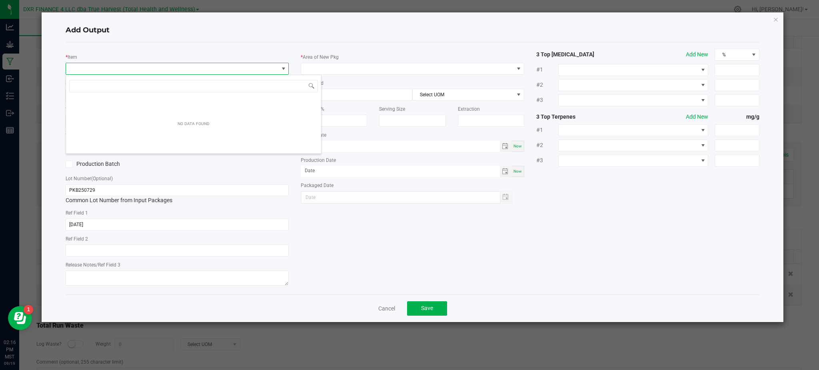
scroll to position [12, 223]
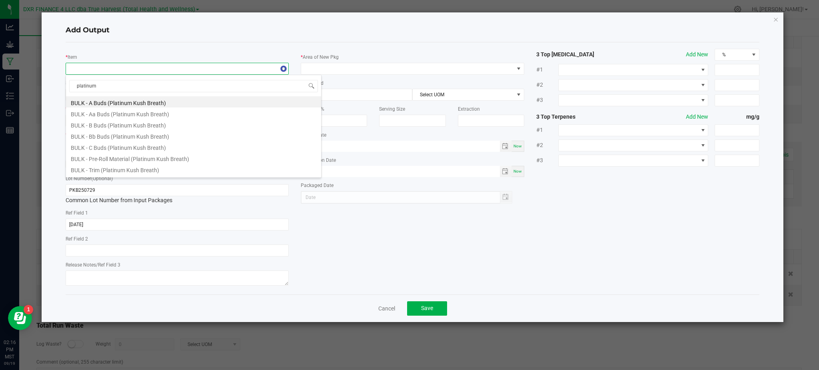
type input "platinum"
click at [140, 157] on li "BULK - Pre-Roll Material (Platinum Kush Breath)" at bounding box center [193, 157] width 255 height 11
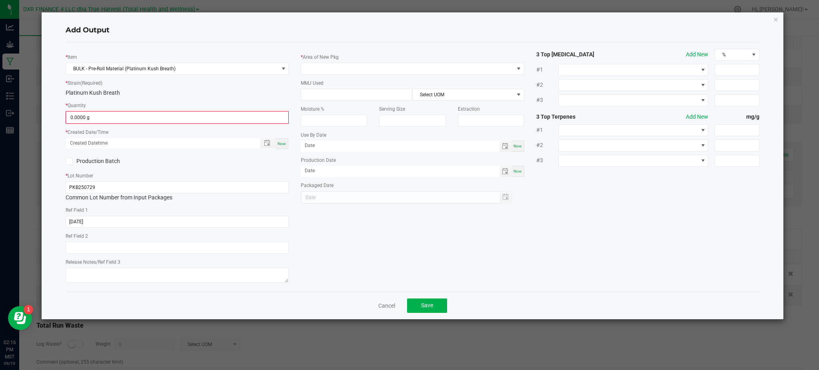
click at [162, 96] on div "Platinum Kush Breath" at bounding box center [177, 93] width 223 height 8
click at [136, 114] on input "0" at bounding box center [177, 117] width 222 height 11
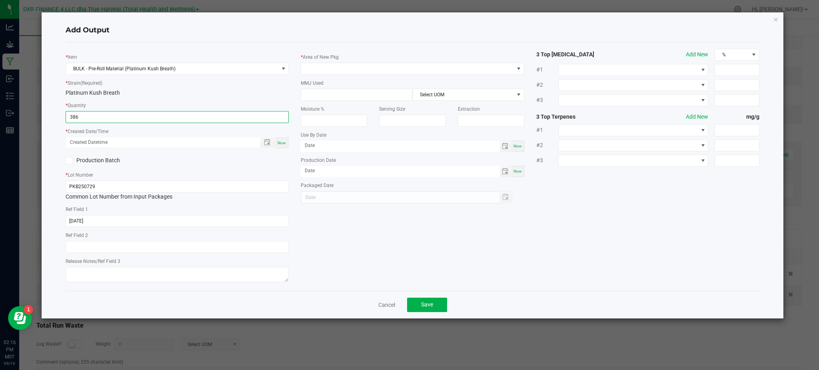
type input "386.0000 g"
click at [238, 160] on div "Production Batch" at bounding box center [177, 161] width 235 height 12
click at [269, 143] on span "Toggle popup" at bounding box center [267, 142] width 6 height 6
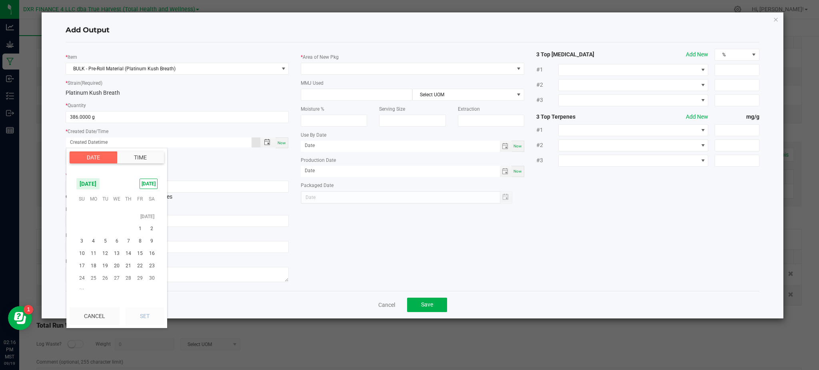
scroll to position [129543, 0]
click at [106, 246] on span "29" at bounding box center [105, 248] width 12 height 12
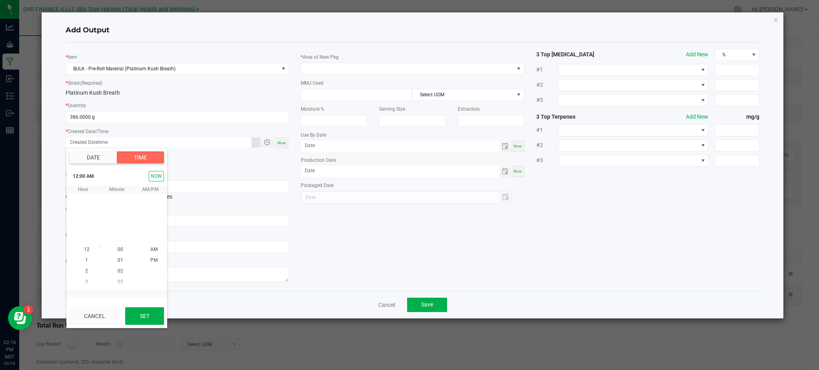
scroll to position [129531, 0]
click at [157, 323] on button "Set" at bounding box center [144, 316] width 39 height 18
type input "07/29/2025 12:00 AM"
type input "07/29/2025"
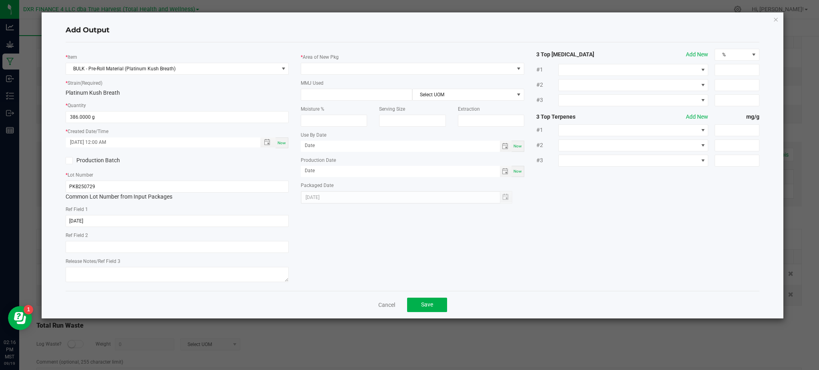
click at [639, 248] on div "* Item BULK - Pre-Roll Material (Platinum Kush Breath) * Strain (Required) Plat…" at bounding box center [413, 167] width 706 height 236
click at [381, 64] on span at bounding box center [407, 68] width 212 height 11
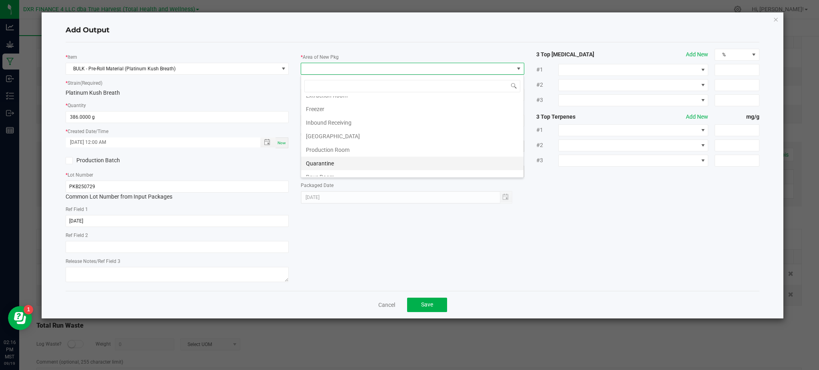
scroll to position [53, 0]
drag, startPoint x: 333, startPoint y: 134, endPoint x: 442, endPoint y: 155, distance: 110.3
click at [334, 134] on li "Production Room" at bounding box center [412, 132] width 222 height 14
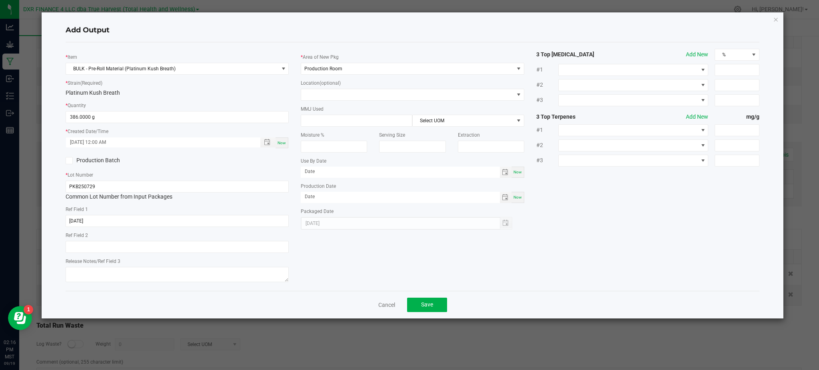
drag, startPoint x: 662, startPoint y: 197, endPoint x: 389, endPoint y: 113, distance: 286.1
click at [661, 197] on div "* Item BULK - Pre-Roll Material (Platinum Kush Breath) * Strain (Required) Plat…" at bounding box center [413, 167] width 706 height 236
click at [511, 285] on div "* Item BULK - Pre-Roll Material (Platinum Kush Breath) * Strain (Required) Plat…" at bounding box center [413, 167] width 706 height 236
click at [430, 306] on span "Save" at bounding box center [427, 304] width 12 height 6
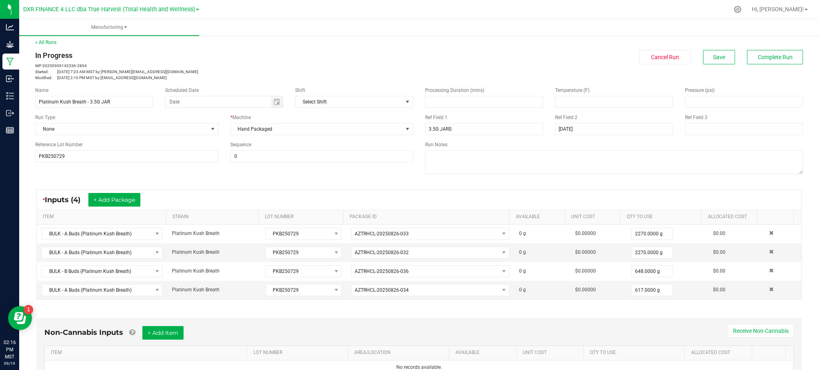
scroll to position [0, 0]
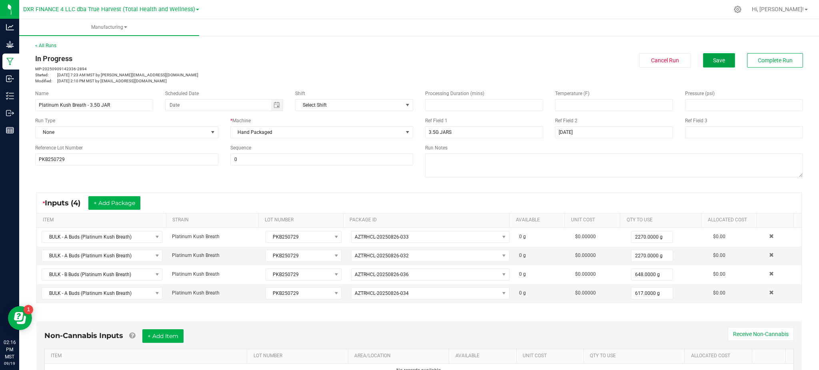
click at [713, 58] on span "Save" at bounding box center [719, 60] width 12 height 6
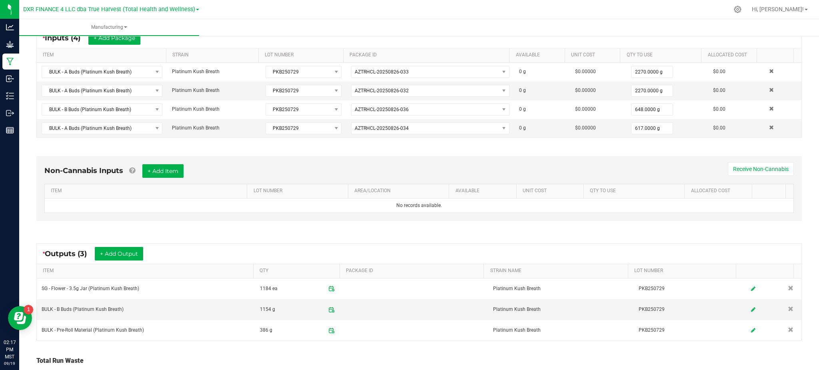
scroll to position [228, 0]
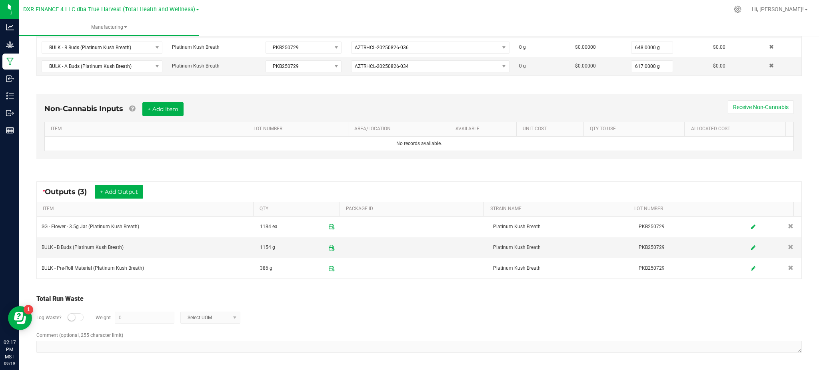
click at [391, 304] on div "Log Waste? Weight 0 Select UOM" at bounding box center [418, 318] width 765 height 28
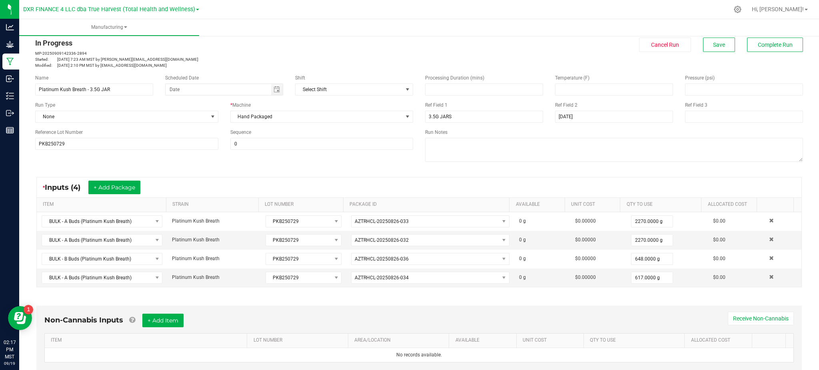
scroll to position [0, 0]
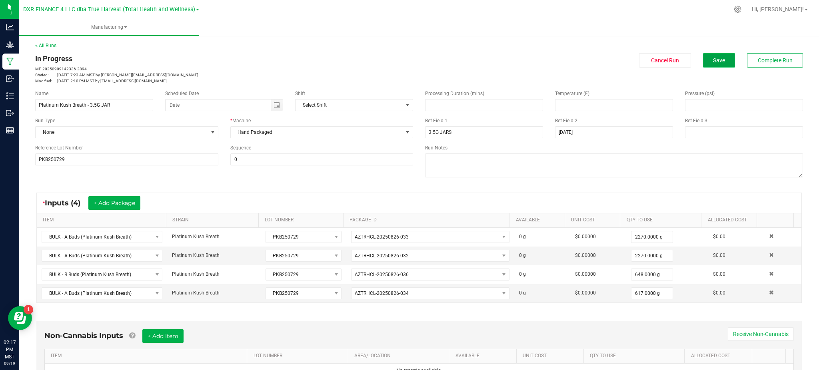
click at [718, 55] on button "Save" at bounding box center [719, 60] width 32 height 14
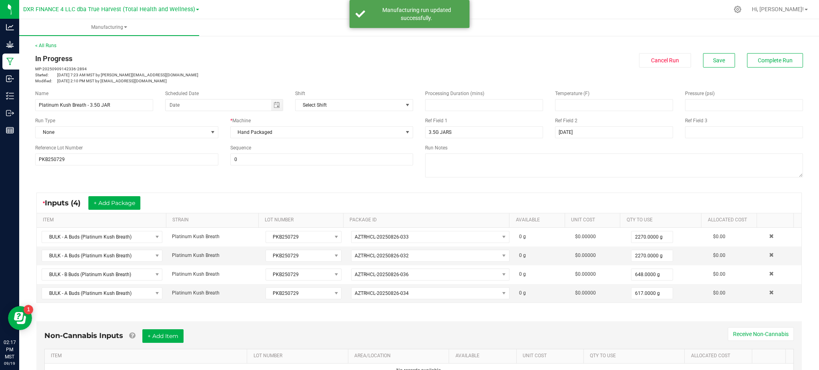
click at [535, 61] on div "Cancel Run Save Complete Run" at bounding box center [614, 60] width 378 height 14
drag, startPoint x: 429, startPoint y: 17, endPoint x: 615, endPoint y: 34, distance: 187.1
click at [429, 17] on div "Manufacturing run updated successfully." at bounding box center [416, 14] width 94 height 16
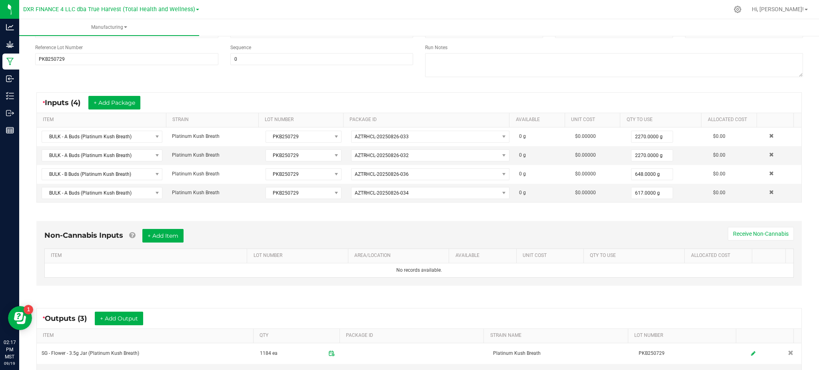
scroll to position [228, 0]
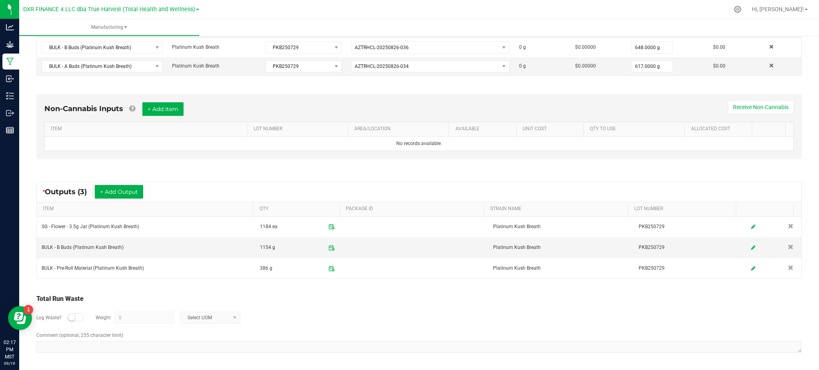
click at [363, 311] on div "Log Waste? Weight 0 Select UOM" at bounding box center [418, 318] width 765 height 28
click at [279, 303] on div "Total Run Waste" at bounding box center [418, 299] width 765 height 10
click at [271, 291] on div "Total Run Waste Log Waste? Weight 0 Select UOM Comment (optional, 255 character…" at bounding box center [419, 324] width 780 height 76
click at [345, 319] on div "Log Waste? Weight 0 Select UOM" at bounding box center [418, 318] width 765 height 28
drag, startPoint x: 630, startPoint y: 310, endPoint x: 799, endPoint y: 267, distance: 174.1
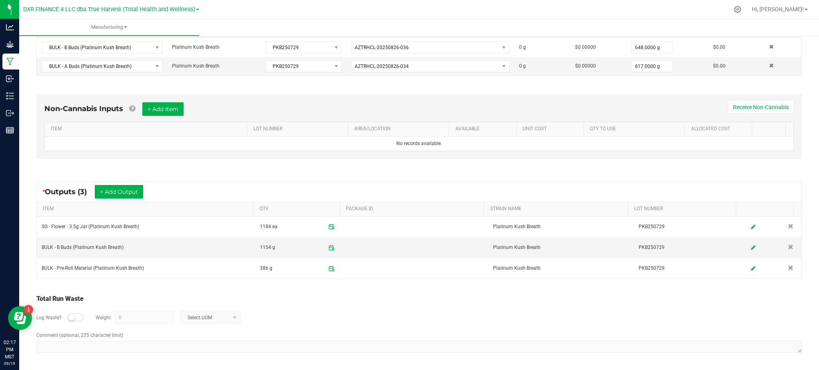
click at [632, 310] on div "Log Waste? Weight 0 Select UOM" at bounding box center [418, 318] width 765 height 28
click at [781, 306] on div "Log Waste? Weight 0 Select UOM" at bounding box center [418, 318] width 765 height 28
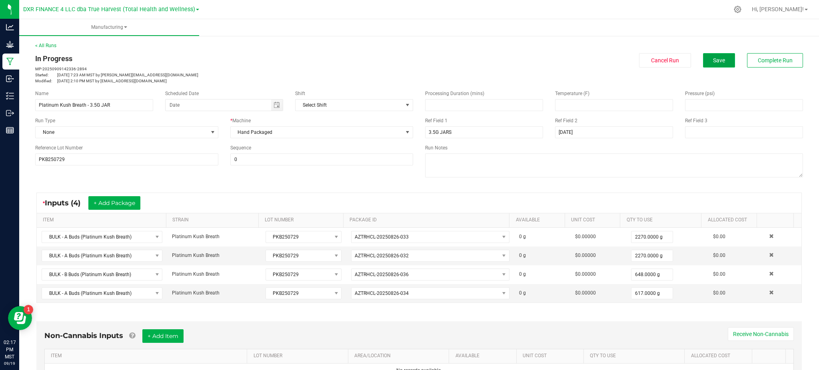
click at [703, 60] on button "Save" at bounding box center [719, 60] width 32 height 14
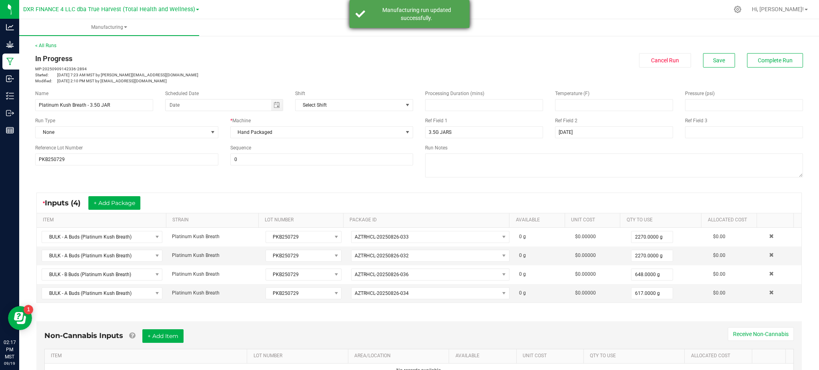
click at [453, 22] on div "Manufacturing run updated successfully." at bounding box center [409, 14] width 120 height 28
drag, startPoint x: 505, startPoint y: 52, endPoint x: 789, endPoint y: 42, distance: 284.1
click at [526, 51] on div "< All Runs In Progress MP-20250909142336-2894 Started: Sep 9, 2025 7:23 AM MST …" at bounding box center [419, 63] width 768 height 42
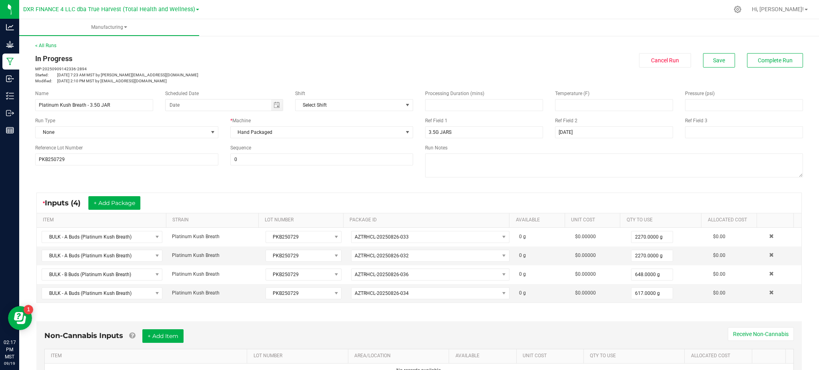
click at [469, 50] on div "< All Runs In Progress MP-20250909142336-2894 Started: Sep 9, 2025 7:23 AM MST …" at bounding box center [419, 63] width 768 height 42
click at [747, 58] on button "Complete Run" at bounding box center [775, 60] width 56 height 14
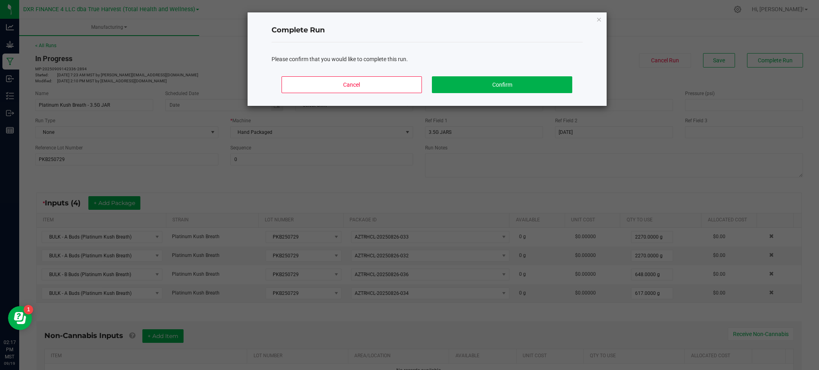
click at [559, 76] on div "Cancel Confirm" at bounding box center [427, 88] width 311 height 36
click at [557, 79] on button "Confirm" at bounding box center [502, 84] width 140 height 17
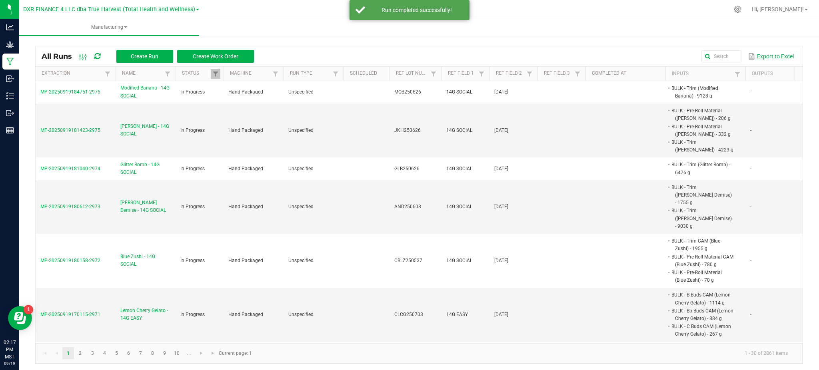
drag, startPoint x: 505, startPoint y: 44, endPoint x: 440, endPoint y: 16, distance: 70.6
click at [503, 44] on div "All Runs Create Run Create Work Order Export to Excel Extraction Name Status Ma…" at bounding box center [419, 203] width 800 height 338
click at [423, 10] on div "Run completed successfully!" at bounding box center [416, 10] width 94 height 8
click at [392, 38] on div "All Runs Create Run Create Work Order Export to Excel Extraction Name Status Ma…" at bounding box center [419, 203] width 800 height 338
click at [448, 43] on div "All Runs Create Run Create Work Order Export to Excel Extraction Name Status Ma…" at bounding box center [419, 203] width 800 height 338
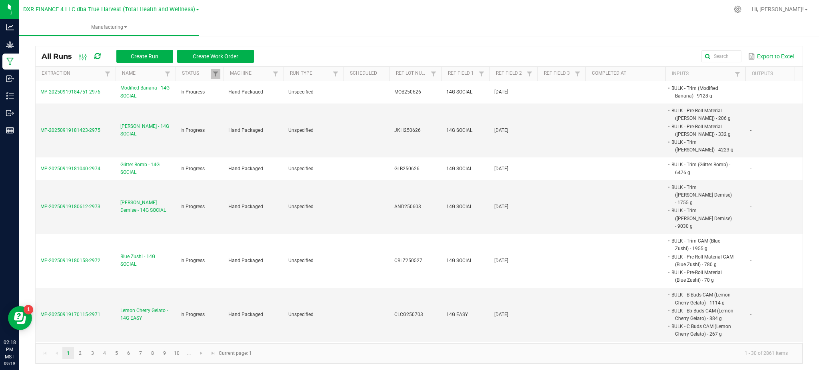
click at [643, 41] on div "All Runs Create Run Create Work Order Export to Excel Extraction Name Status Ma…" at bounding box center [419, 203] width 800 height 338
click at [660, 42] on div "All Runs Create Run Create Work Order Export to Excel Extraction Name Status Ma…" at bounding box center [419, 203] width 800 height 338
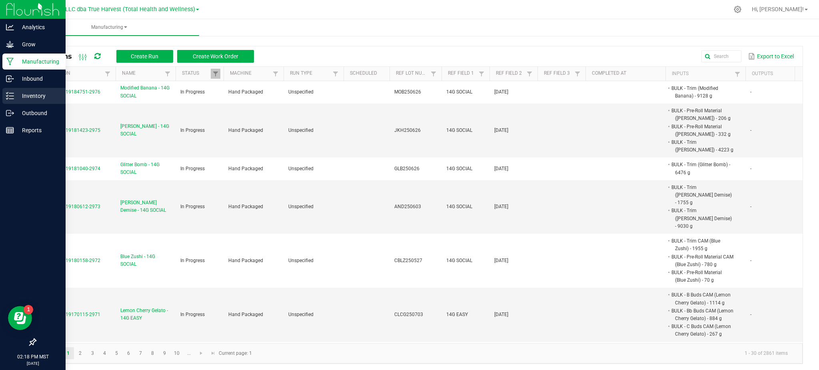
click at [31, 101] on div "Inventory" at bounding box center [33, 96] width 63 height 16
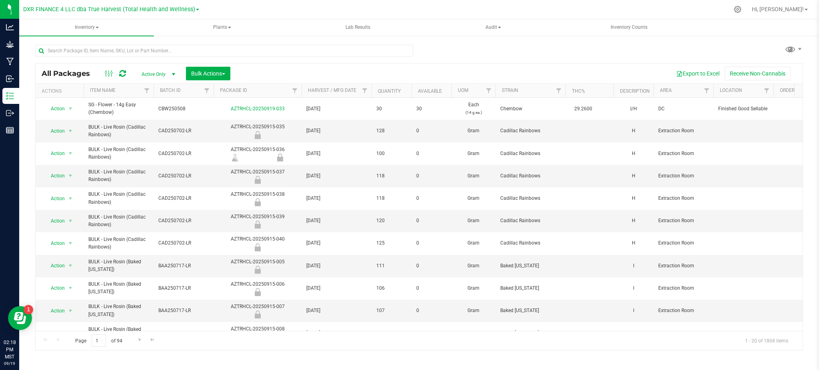
drag, startPoint x: 308, startPoint y: 68, endPoint x: 299, endPoint y: 71, distance: 9.5
click at [308, 68] on div "Export to Excel Receive Non-Cannabis" at bounding box center [516, 74] width 560 height 14
click at [247, 90] on th "Package ID" at bounding box center [258, 91] width 88 height 14
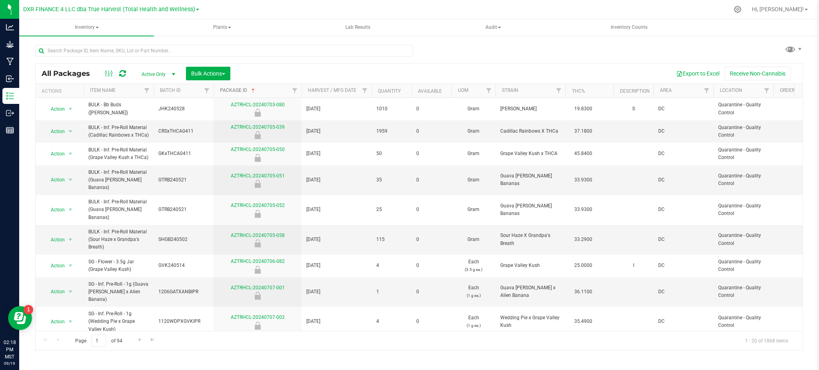
click at [244, 92] on link "Package ID" at bounding box center [238, 91] width 36 height 6
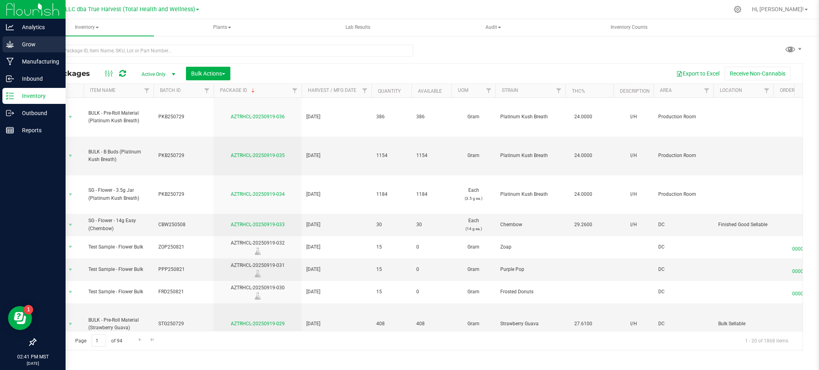
click at [35, 43] on p "Grow" at bounding box center [38, 45] width 48 height 10
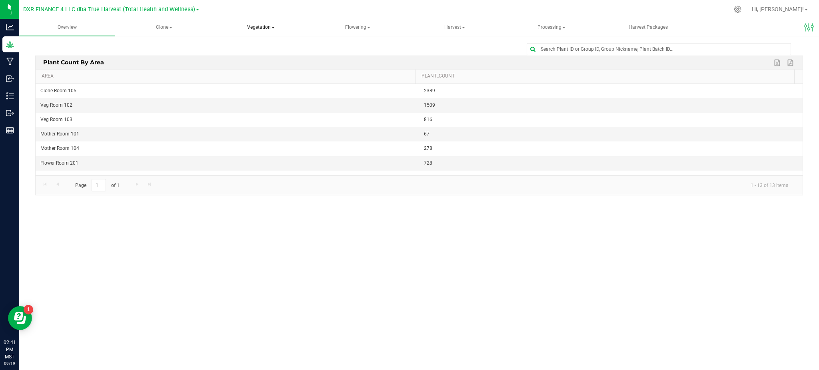
drag, startPoint x: 252, startPoint y: 26, endPoint x: 265, endPoint y: 30, distance: 13.2
click at [252, 26] on span "Vegetation" at bounding box center [260, 28] width 95 height 16
click at [246, 77] on span "Mother plants" at bounding box center [253, 76] width 58 height 7
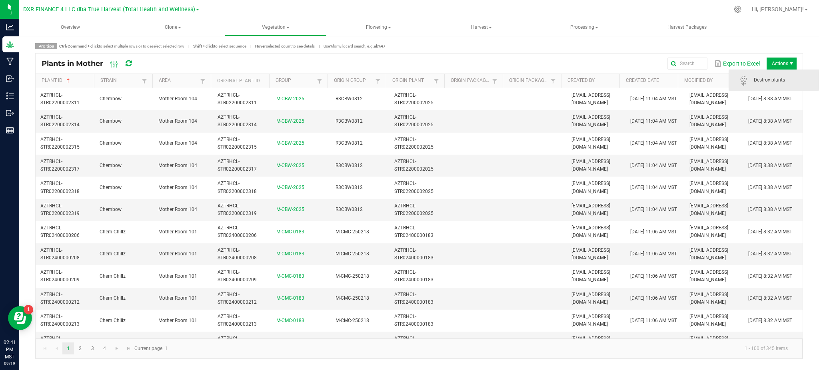
drag, startPoint x: 778, startPoint y: 58, endPoint x: 782, endPoint y: 71, distance: 14.2
click at [778, 58] on span "Actions" at bounding box center [782, 64] width 30 height 12
click at [779, 81] on span "Destroy plants" at bounding box center [784, 80] width 60 height 7
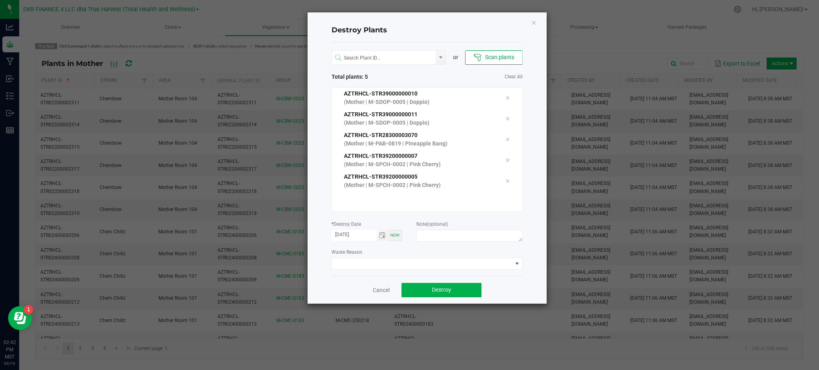
click at [381, 248] on div "Waste Reason" at bounding box center [426, 259] width 191 height 22
click at [379, 235] on span "Toggle calendar" at bounding box center [382, 235] width 6 height 6
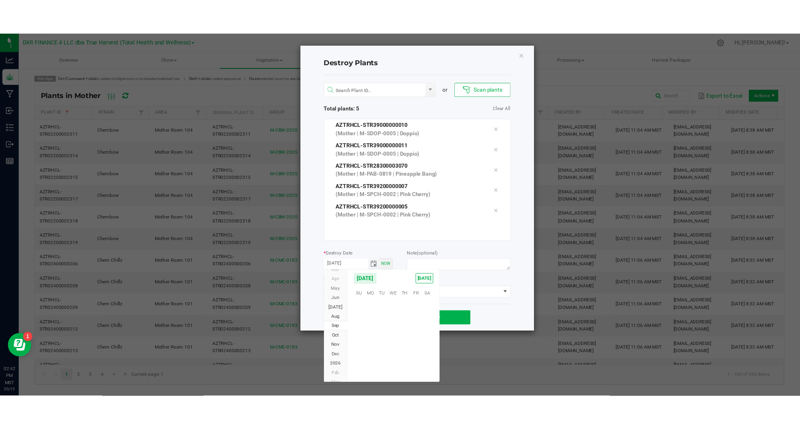
scroll to position [129703, 0]
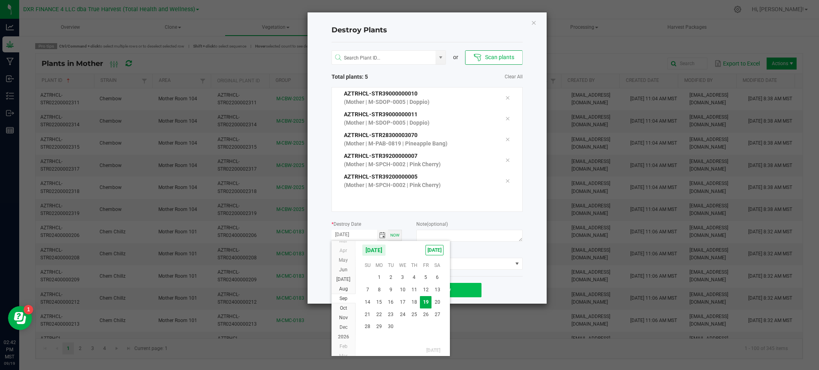
drag, startPoint x: 407, startPoint y: 301, endPoint x: 437, endPoint y: 294, distance: 31.1
click at [407, 301] on span "17" at bounding box center [403, 302] width 12 height 12
type input "09/17/2025"
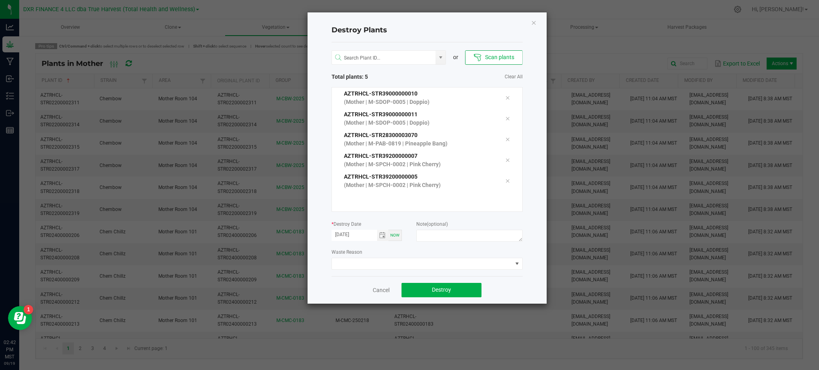
click at [452, 242] on div at bounding box center [469, 237] width 106 height 14
drag, startPoint x: 479, startPoint y: 217, endPoint x: 483, endPoint y: 226, distance: 10.0
click at [481, 216] on div "or Scan plants Total plants: 5 Clear All AZTRHCL-STR39000000010 (Mother | M-SDO…" at bounding box center [426, 159] width 191 height 234
click at [481, 232] on textarea at bounding box center [469, 236] width 106 height 12
type textarea "Retired mom"
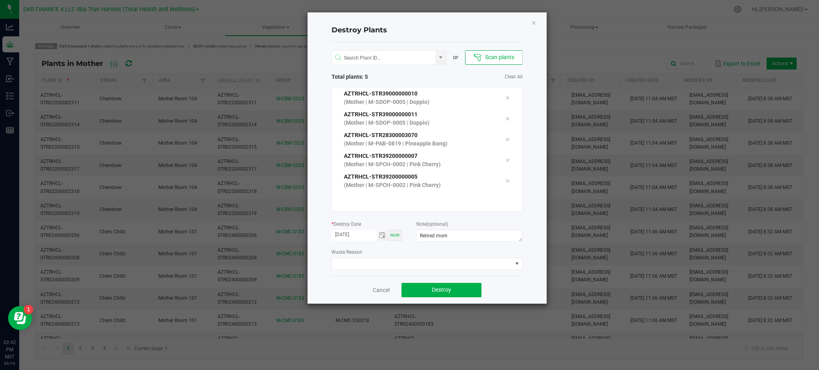
click at [513, 280] on div "Cancel Destroy" at bounding box center [426, 290] width 191 height 28
click at [466, 285] on button "Destroy" at bounding box center [441, 290] width 80 height 14
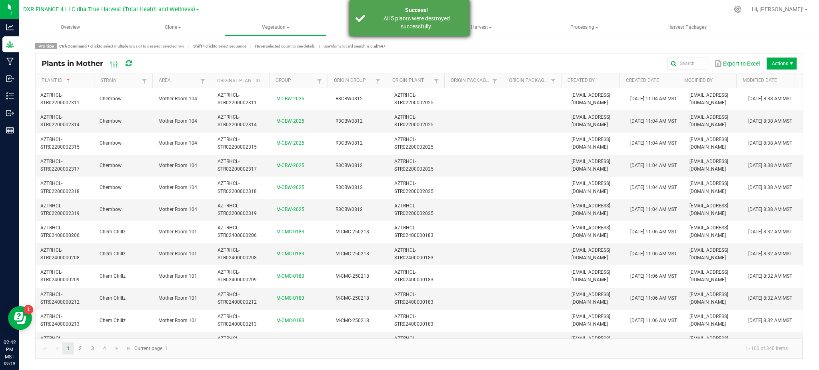
click at [398, 12] on div "Success!" at bounding box center [416, 10] width 94 height 8
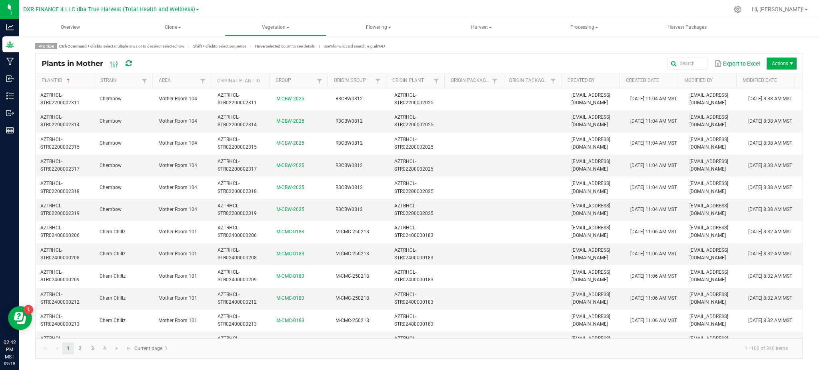
drag, startPoint x: 605, startPoint y: 58, endPoint x: 626, endPoint y: 58, distance: 21.2
click at [605, 58] on div "Export to Excel Actions" at bounding box center [471, 64] width 651 height 14
click at [580, 53] on kendo-grid "Plants in Mother Export to Excel Actions Plant ID Strain Area Original Plant ID…" at bounding box center [419, 206] width 768 height 306
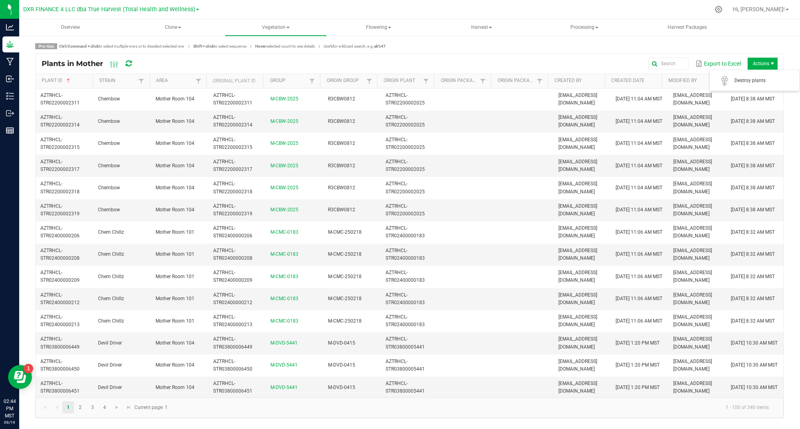
click at [759, 63] on span "Actions" at bounding box center [762, 64] width 30 height 12
click at [758, 84] on span "Destroy plants" at bounding box center [764, 80] width 60 height 7
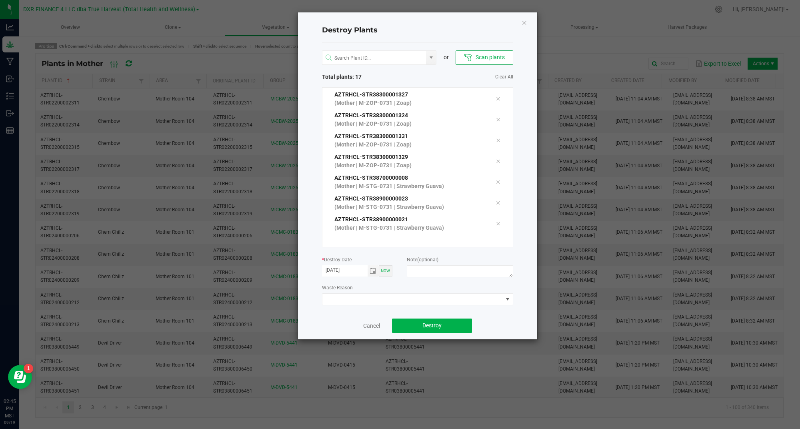
scroll to position [228, 0]
click at [373, 271] on span "Toggle calendar" at bounding box center [372, 271] width 6 height 6
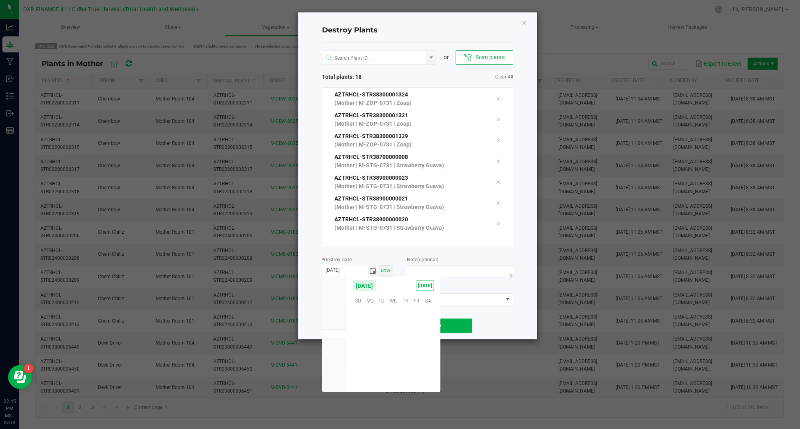
scroll to position [129643, 0]
click at [403, 337] on span "18" at bounding box center [405, 337] width 12 height 12
type input "09/18/2025"
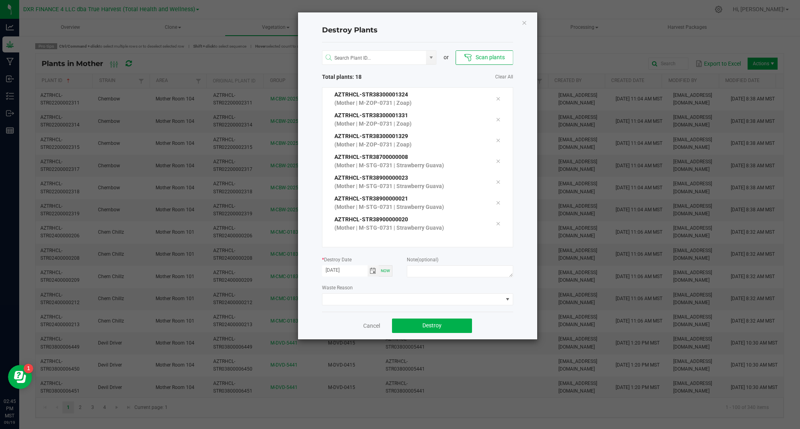
click at [397, 268] on form "* Destroy Date 09/18/2025 Now Note (optional)" at bounding box center [417, 267] width 191 height 24
click at [413, 266] on textarea at bounding box center [460, 271] width 106 height 12
type textarea "Retired mom"
click at [512, 317] on div "Cancel Destroy" at bounding box center [417, 325] width 191 height 28
click at [503, 319] on div "Cancel Destroy" at bounding box center [417, 325] width 191 height 28
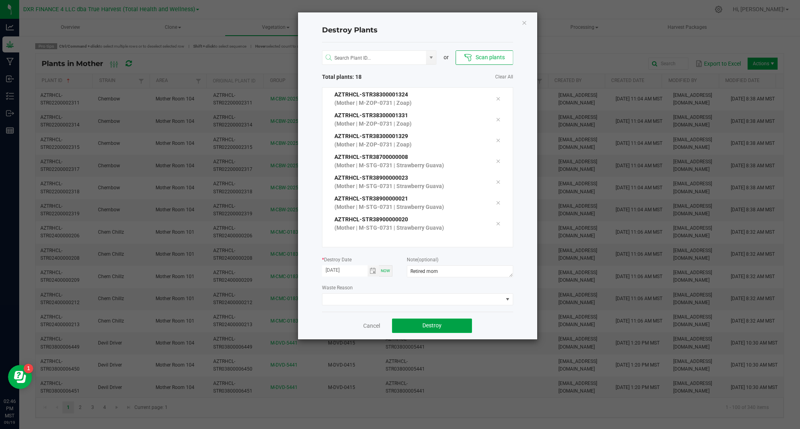
click at [458, 321] on button "Destroy" at bounding box center [432, 325] width 80 height 14
